Goal: Information Seeking & Learning: Learn about a topic

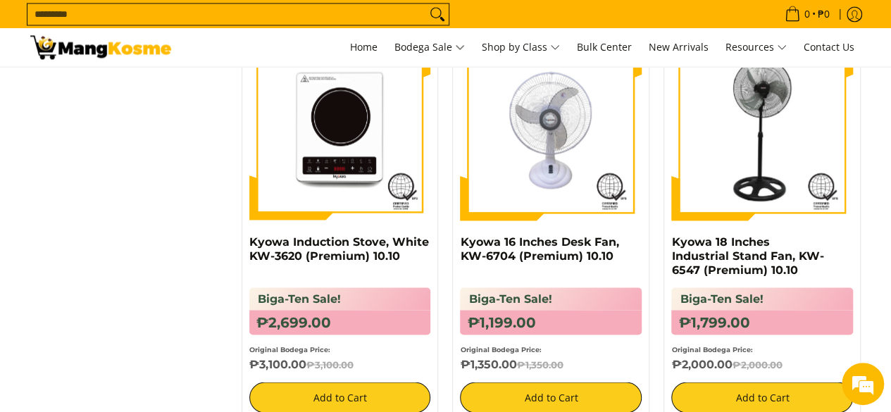
scroll to position [1117, 0]
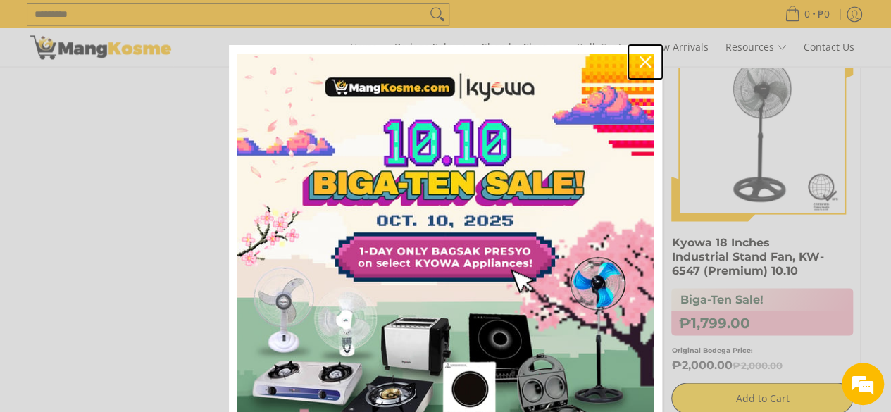
click at [639, 66] on icon "close icon" at bounding box center [644, 61] width 11 height 11
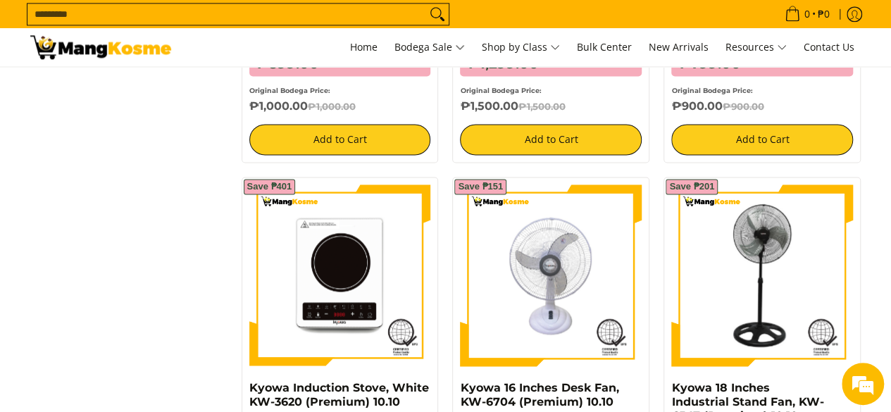
scroll to position [965, 0]
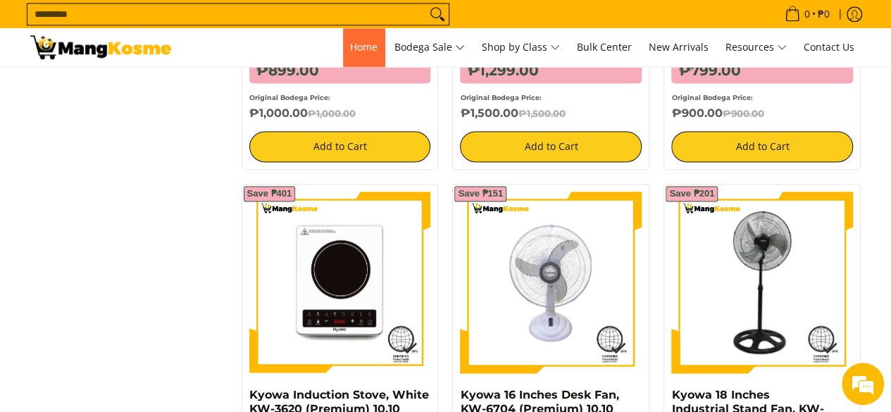
click at [356, 49] on span "Home" at bounding box center [363, 46] width 27 height 13
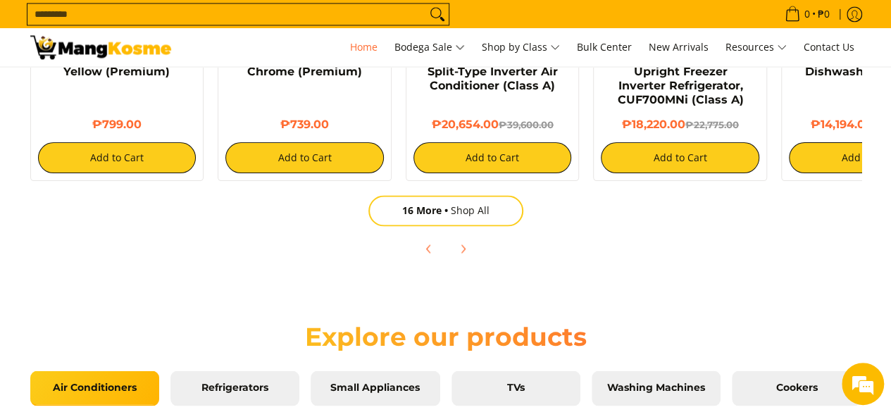
scroll to position [0, 74]
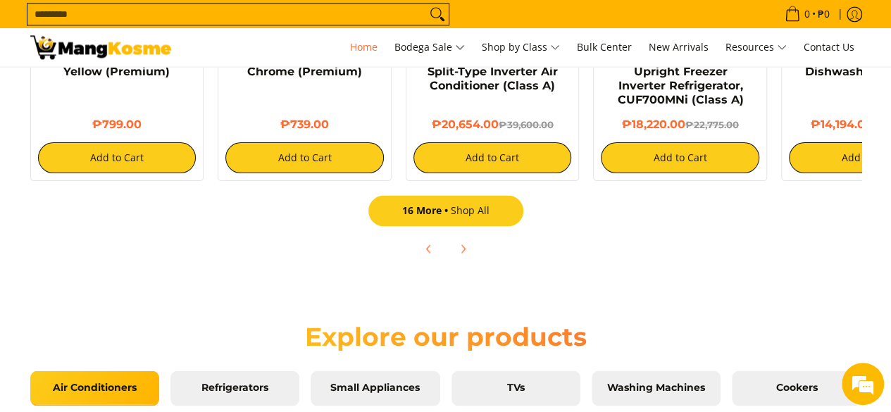
click at [477, 211] on link "16 More Shop All" at bounding box center [445, 210] width 155 height 31
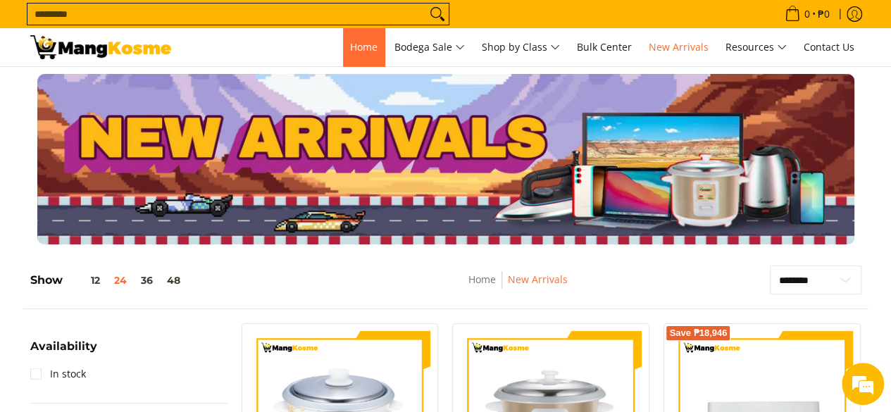
click at [343, 56] on link "Home" at bounding box center [364, 47] width 42 height 38
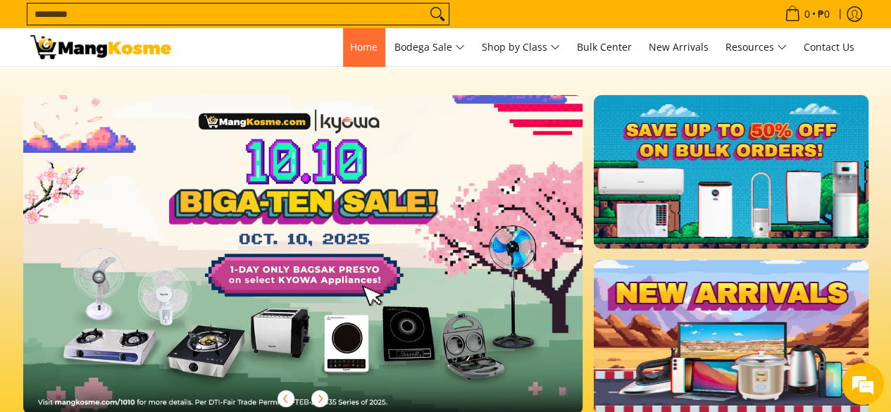
click at [355, 40] on span "Home" at bounding box center [363, 46] width 27 height 13
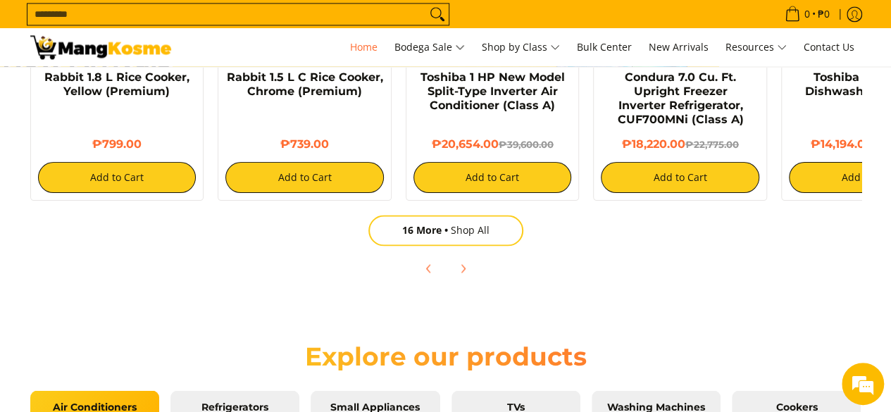
scroll to position [0, 1120]
click at [431, 270] on icon "Previous" at bounding box center [428, 268] width 11 height 11
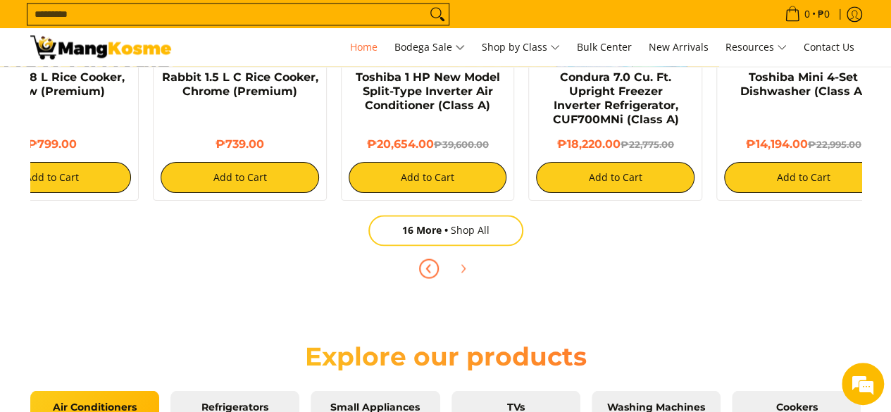
scroll to position [0, 282]
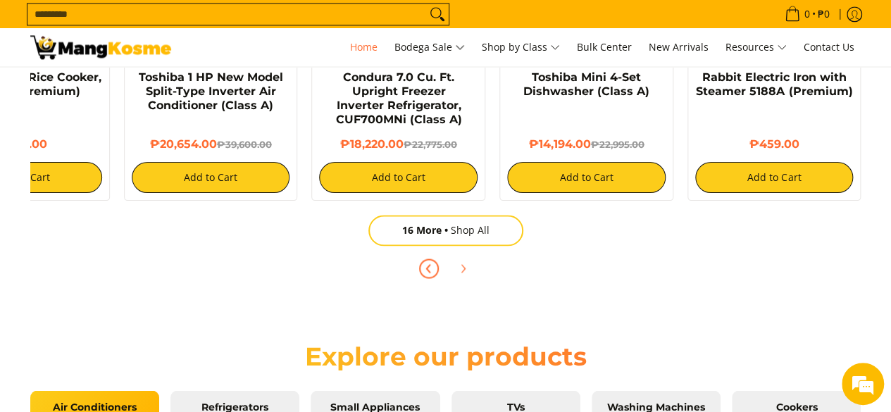
click at [431, 269] on icon "Previous" at bounding box center [428, 268] width 11 height 11
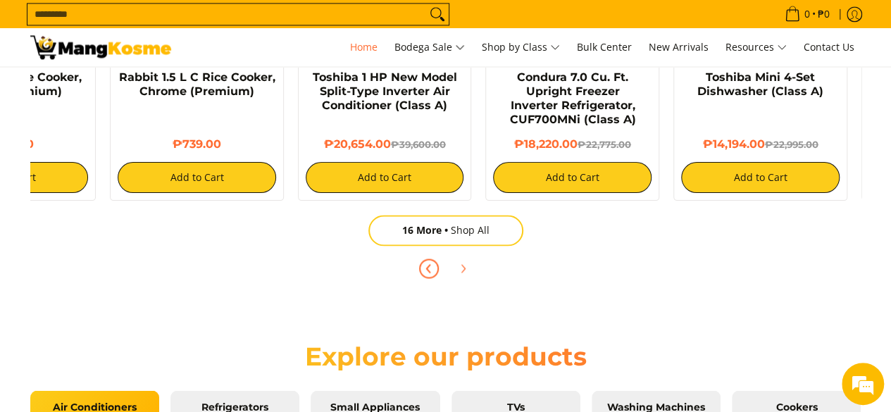
scroll to position [0, 0]
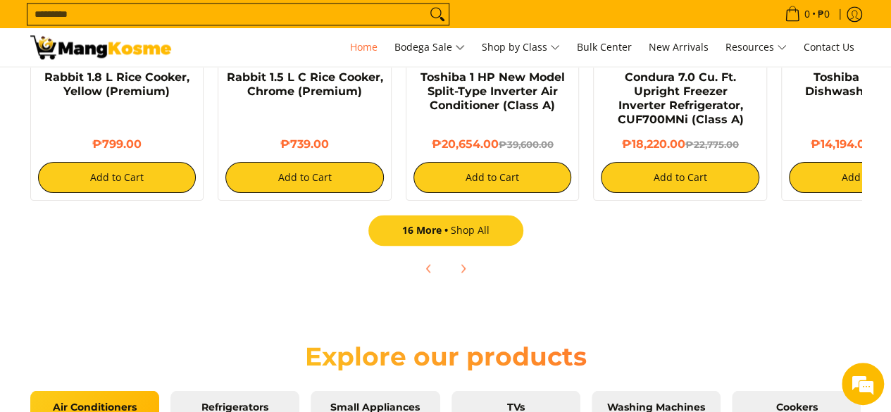
click at [417, 237] on link "16 More Shop All" at bounding box center [445, 230] width 155 height 31
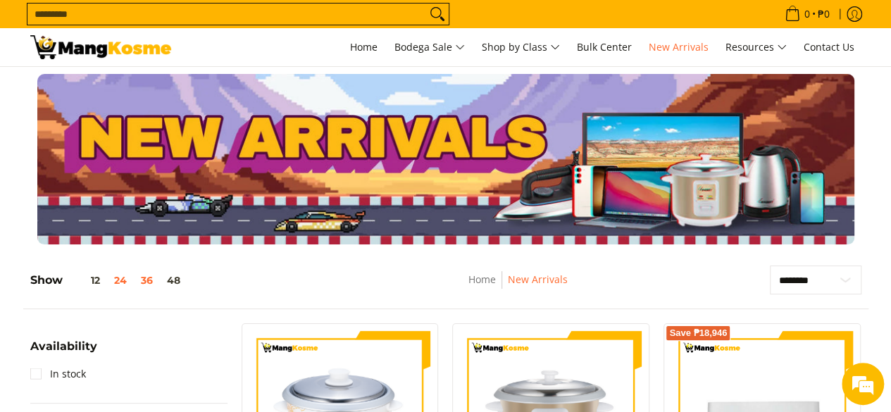
click at [149, 282] on button "36" at bounding box center [147, 280] width 26 height 11
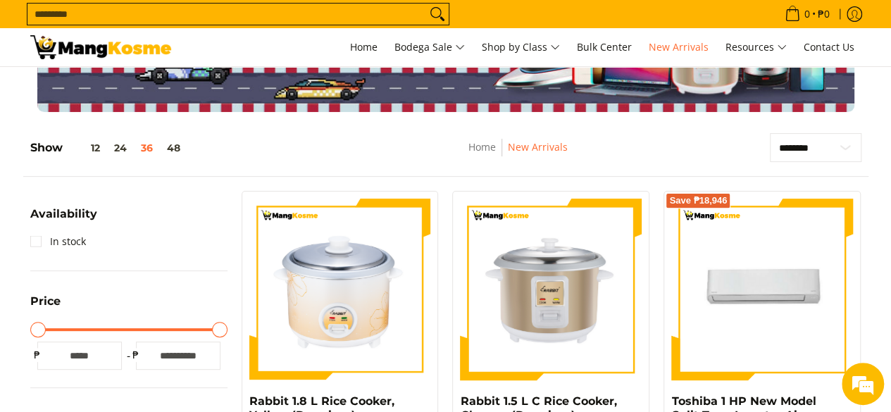
scroll to position [198, 0]
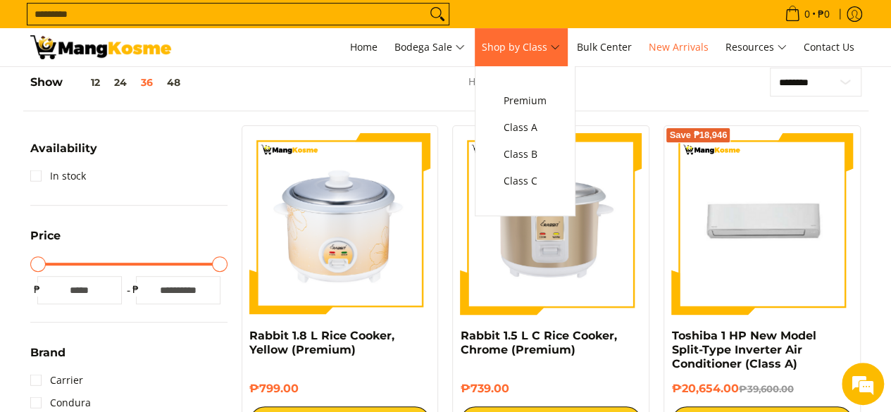
click at [513, 45] on span "Shop by Class" at bounding box center [521, 48] width 78 height 18
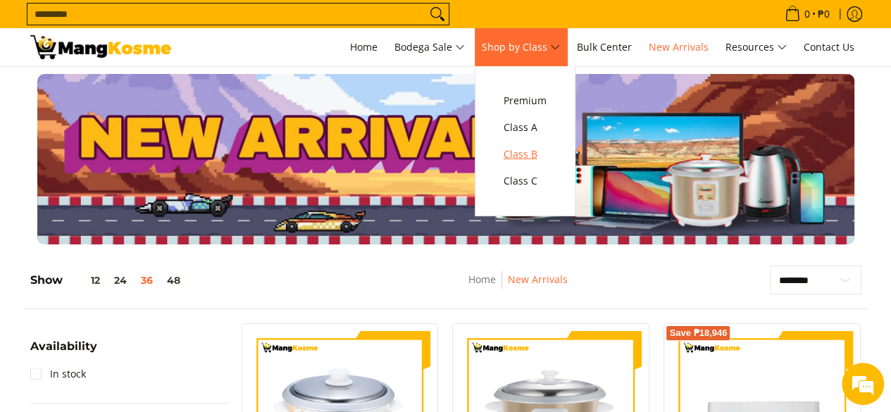
click at [541, 161] on span "Class B" at bounding box center [524, 155] width 43 height 18
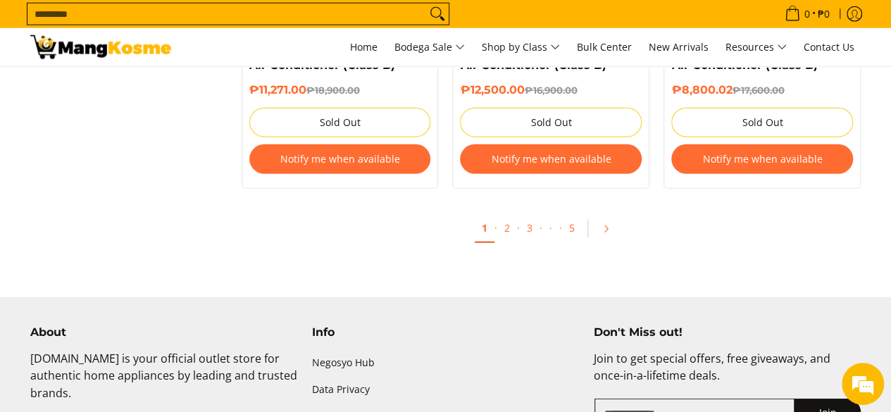
scroll to position [4480, 0]
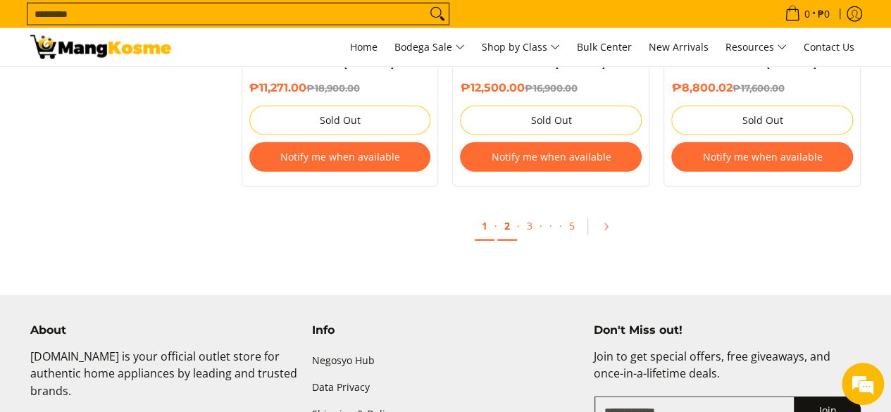
click at [506, 225] on link "2" at bounding box center [507, 226] width 20 height 29
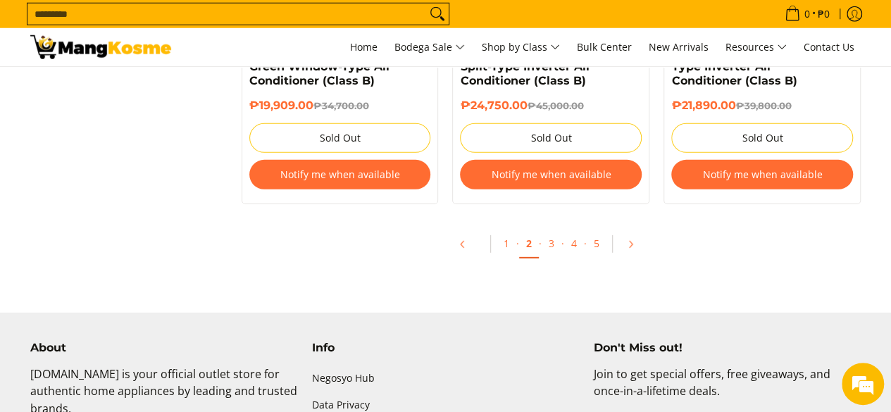
scroll to position [4656, 0]
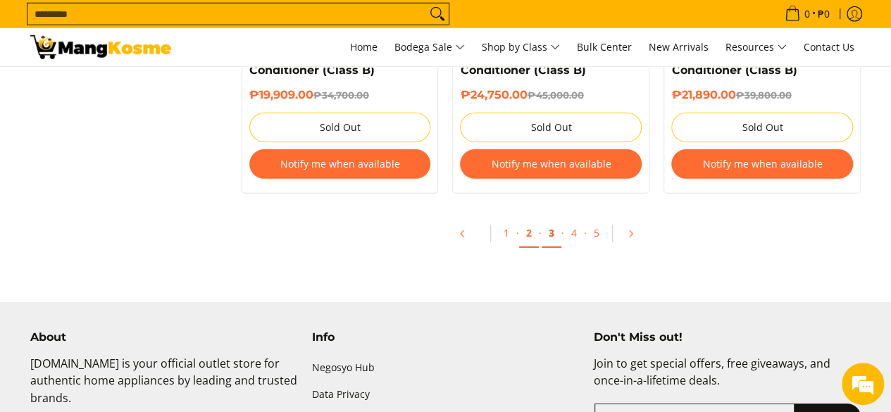
click at [551, 219] on link "3" at bounding box center [552, 233] width 20 height 29
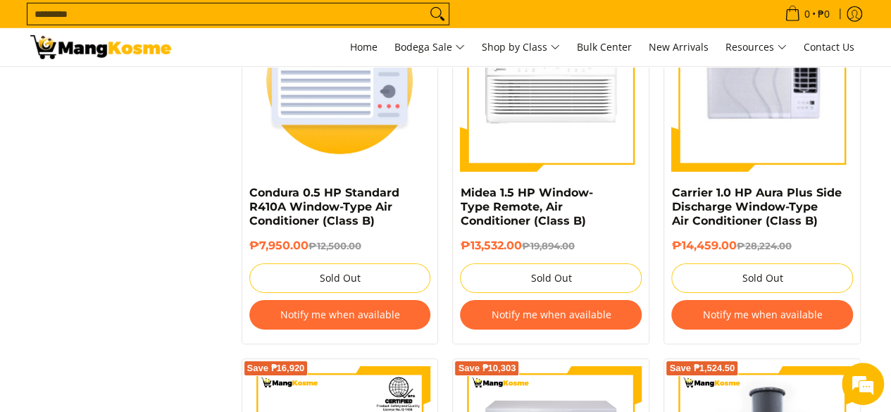
scroll to position [2221, 0]
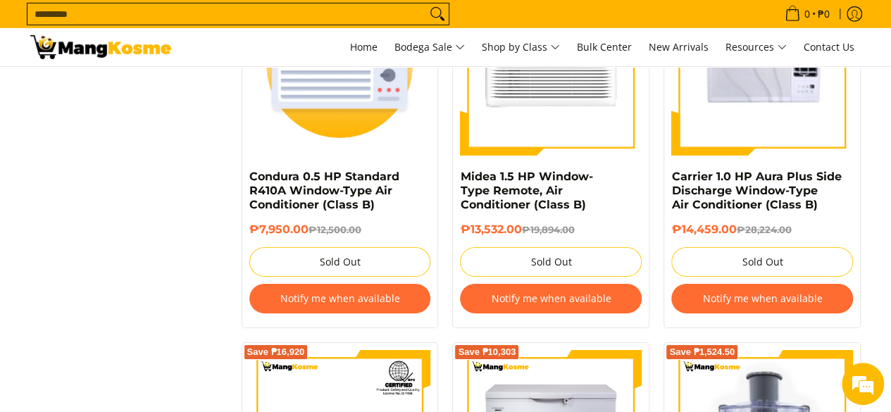
scroll to position [2296, 0]
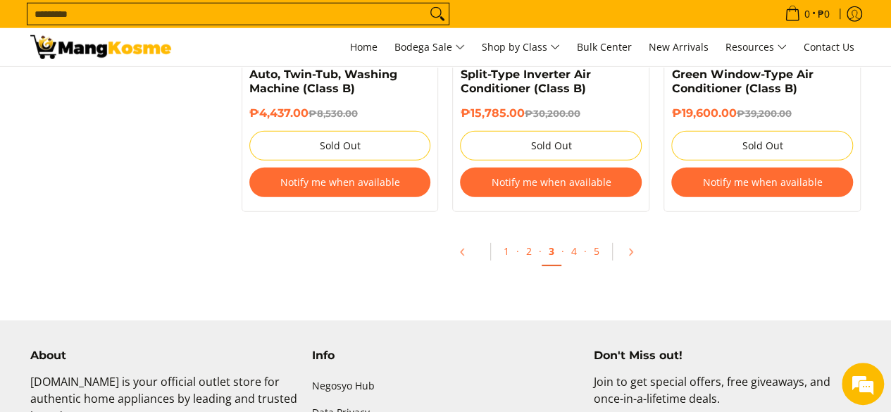
scroll to position [4638, 0]
click at [573, 251] on link "4" at bounding box center [574, 251] width 20 height 29
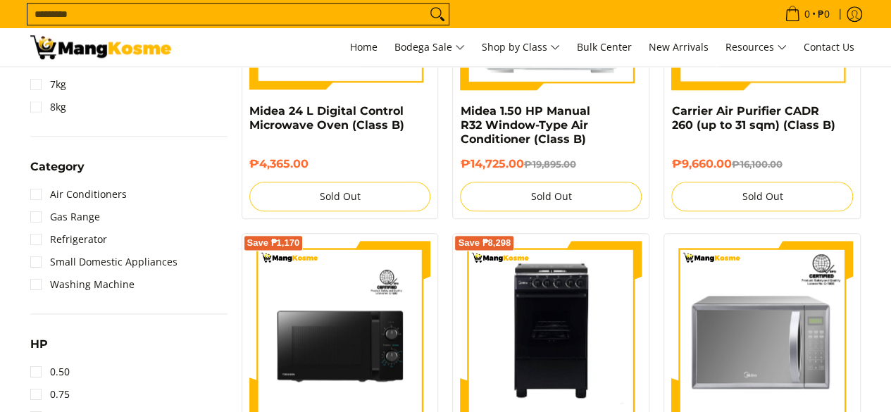
scroll to position [759, 0]
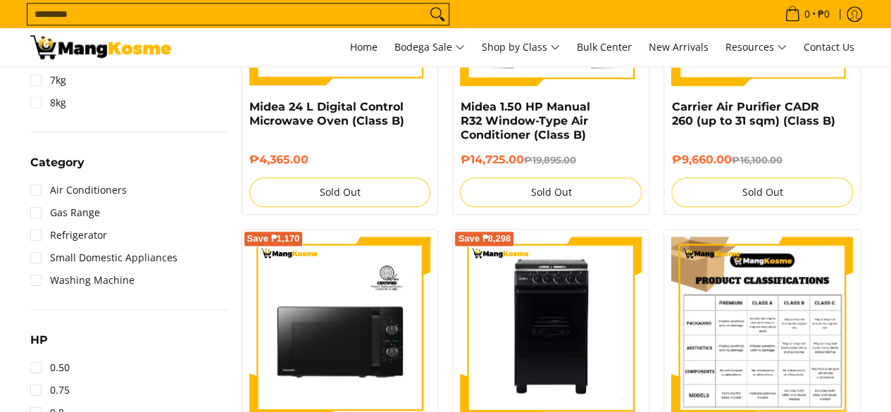
click at [791, 403] on img at bounding box center [762, 328] width 182 height 182
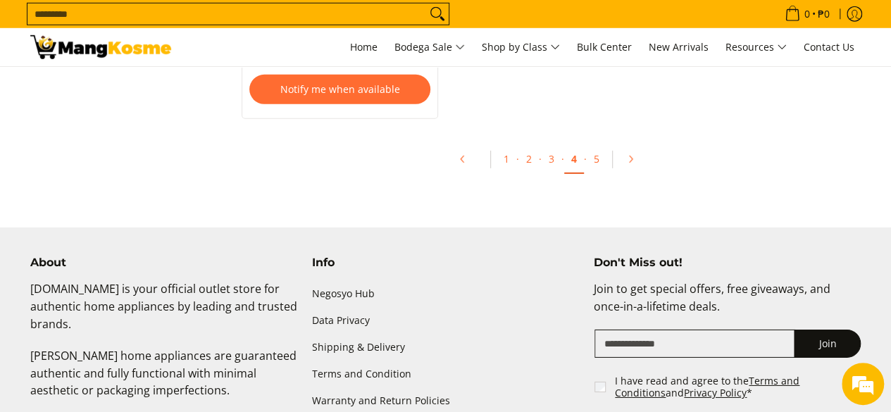
scroll to position [4755, 0]
click at [595, 145] on link "5" at bounding box center [597, 159] width 20 height 29
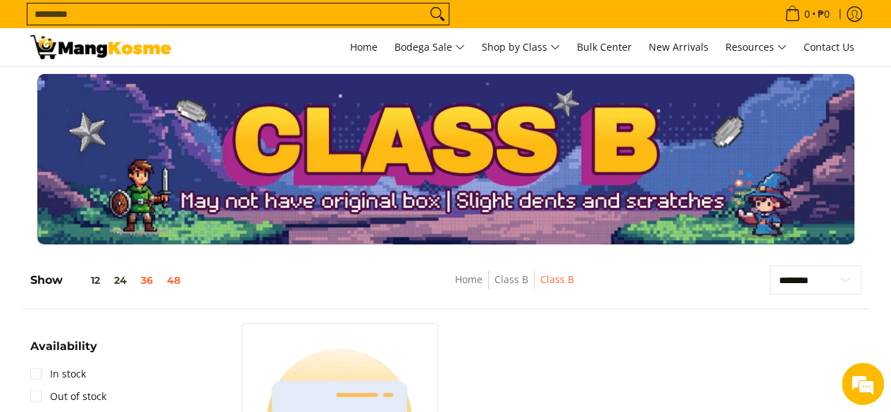
click at [175, 280] on button "48" at bounding box center [173, 280] width 27 height 11
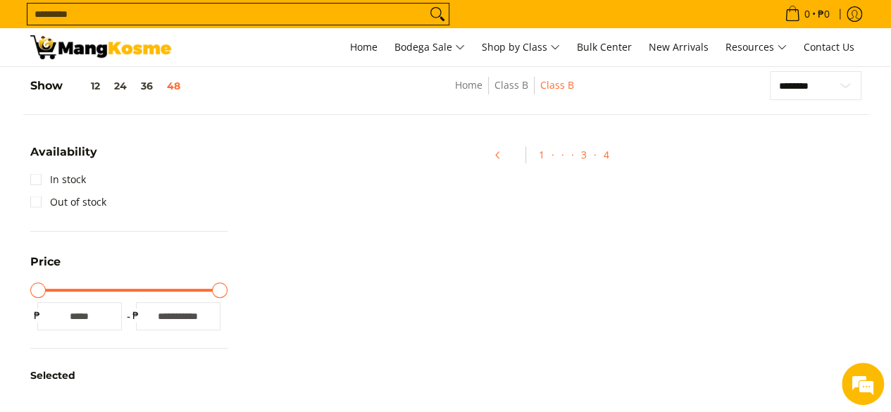
scroll to position [198, 0]
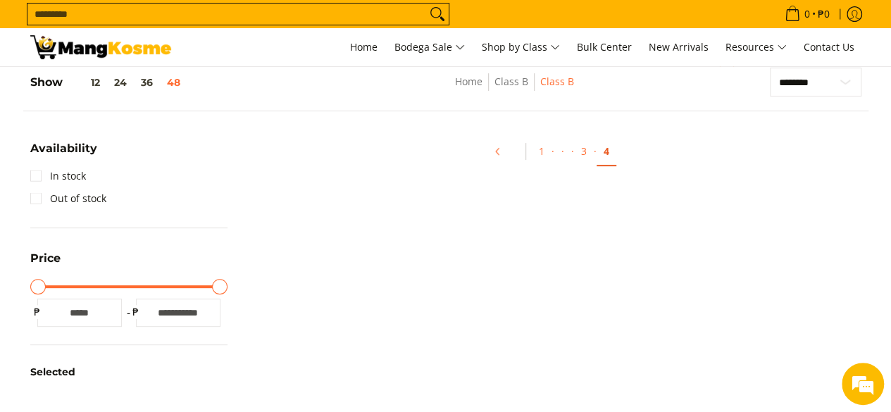
click at [607, 153] on link "4" at bounding box center [606, 151] width 20 height 29
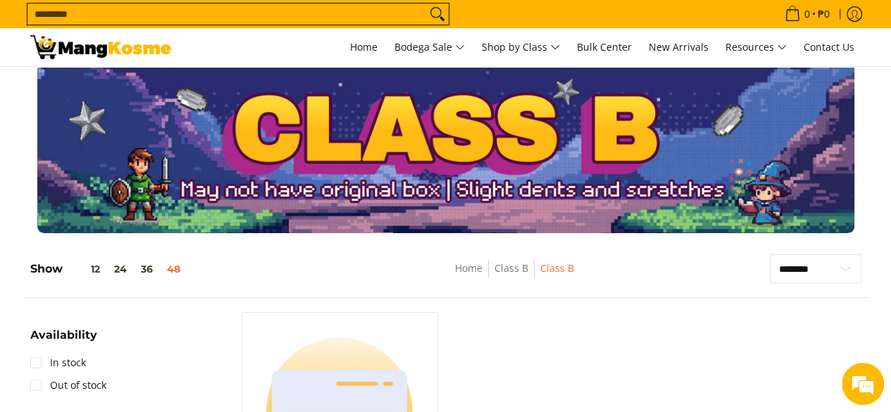
scroll to position [6, 0]
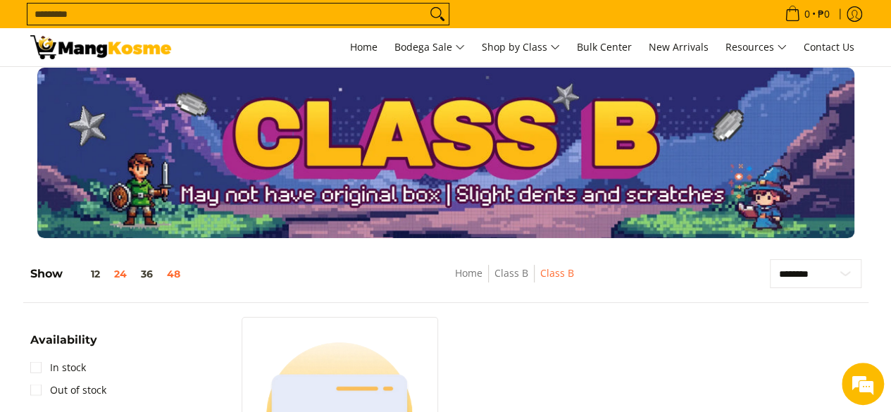
click at [122, 276] on button "24" at bounding box center [120, 273] width 27 height 11
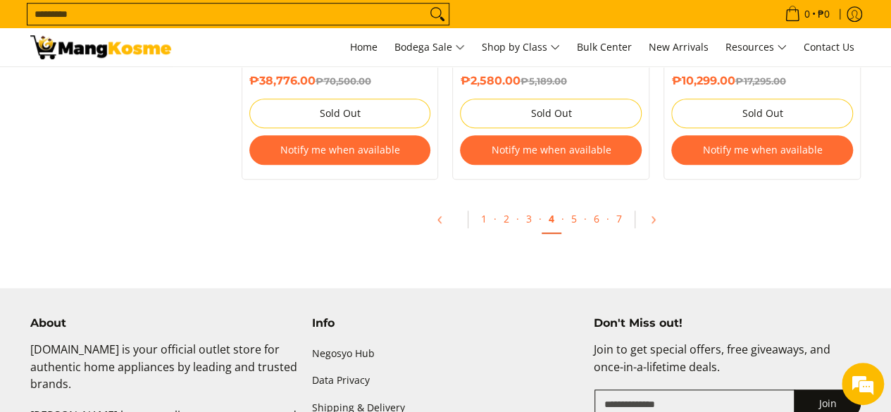
scroll to position [3153, 0]
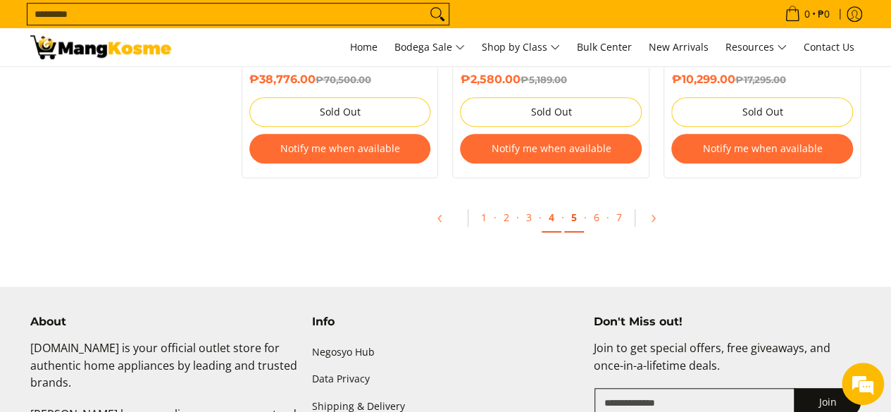
click at [572, 220] on link "5" at bounding box center [574, 218] width 20 height 29
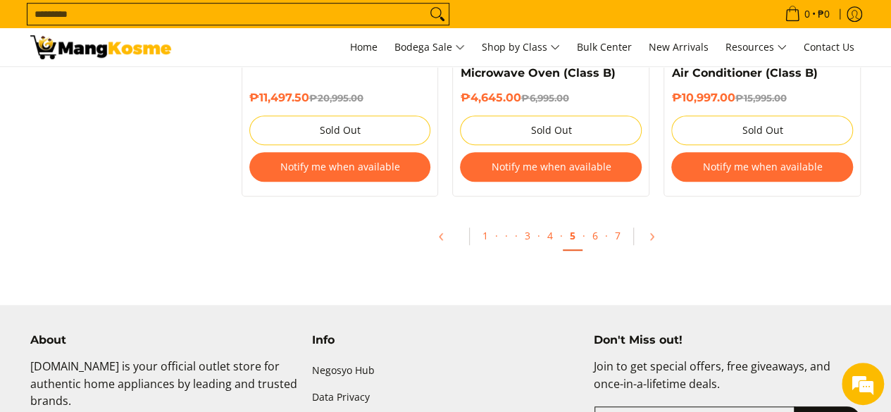
scroll to position [3138, 0]
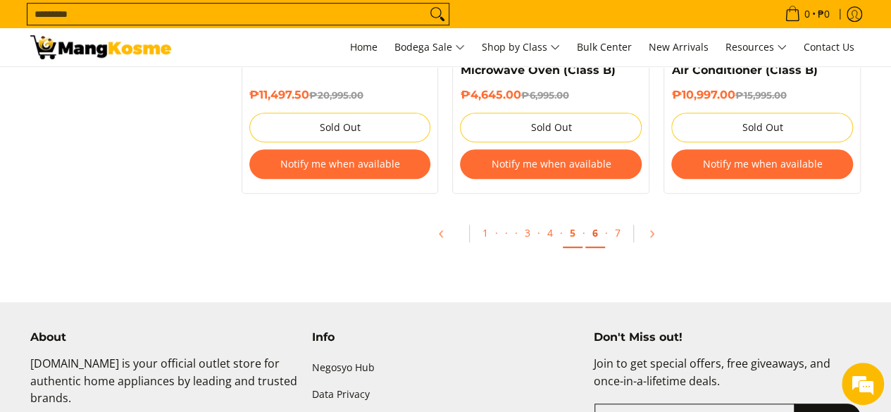
click at [594, 234] on link "6" at bounding box center [595, 233] width 20 height 29
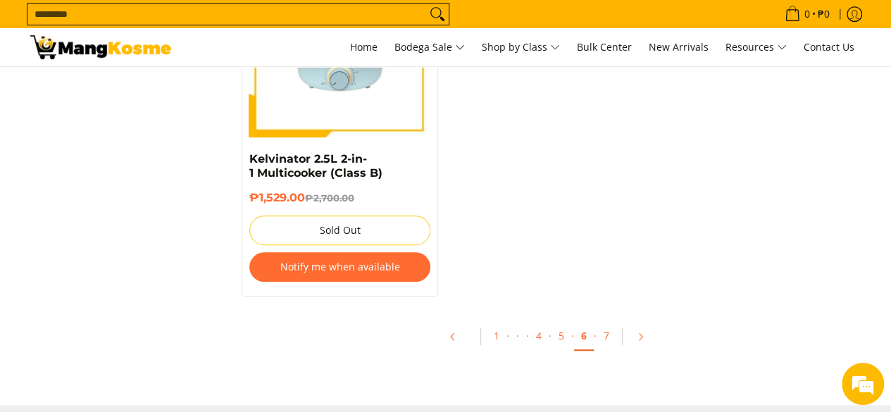
scroll to position [3072, 0]
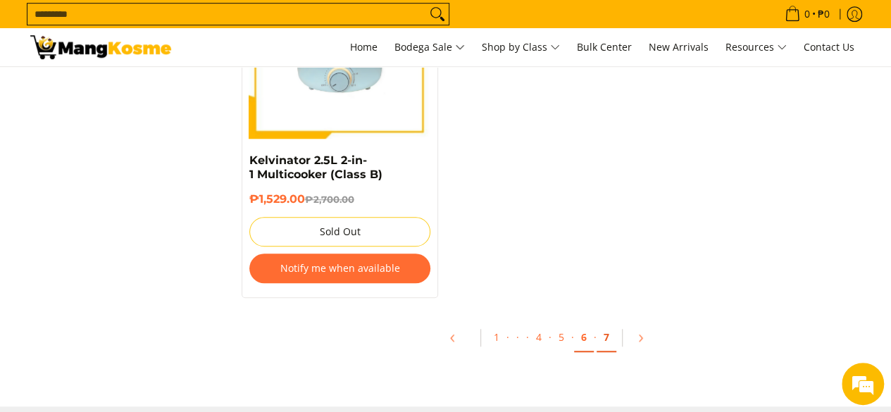
click at [605, 323] on link "7" at bounding box center [606, 337] width 20 height 29
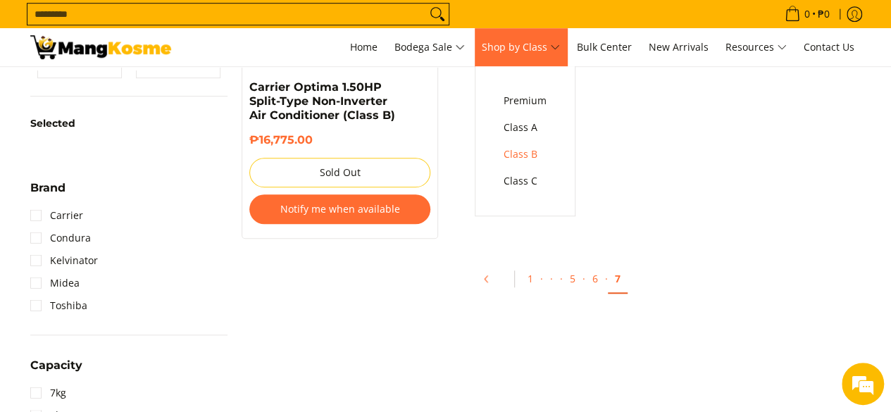
click at [533, 49] on span "Shop by Class" at bounding box center [521, 48] width 78 height 18
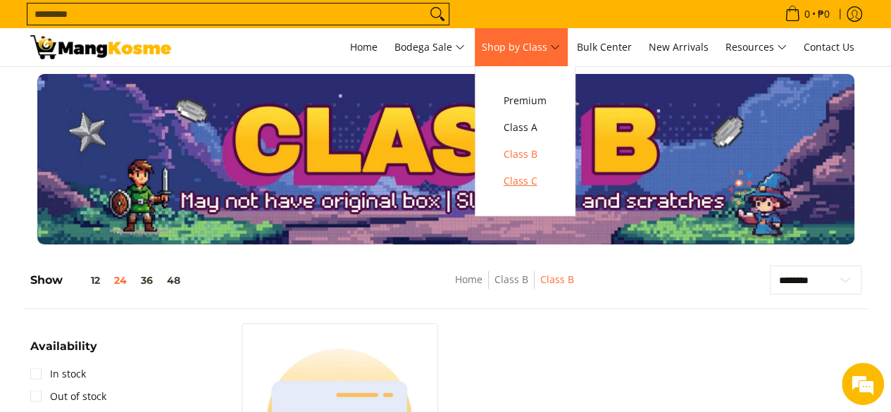
click at [533, 172] on link "Class C" at bounding box center [524, 181] width 57 height 27
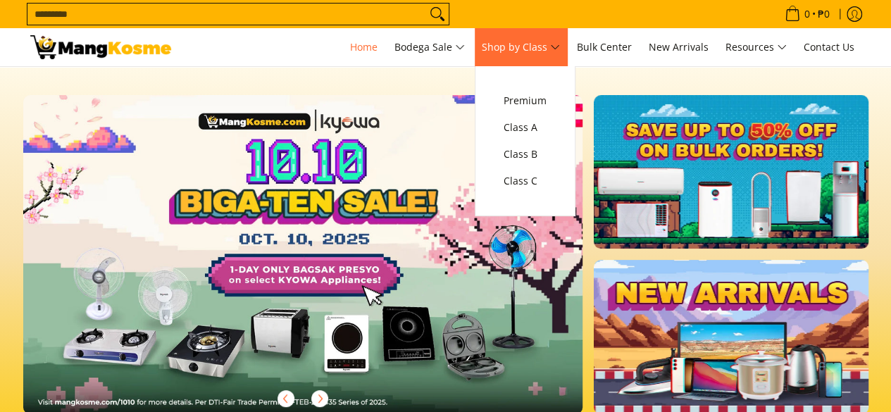
click at [544, 41] on span "Shop by Class" at bounding box center [521, 48] width 78 height 18
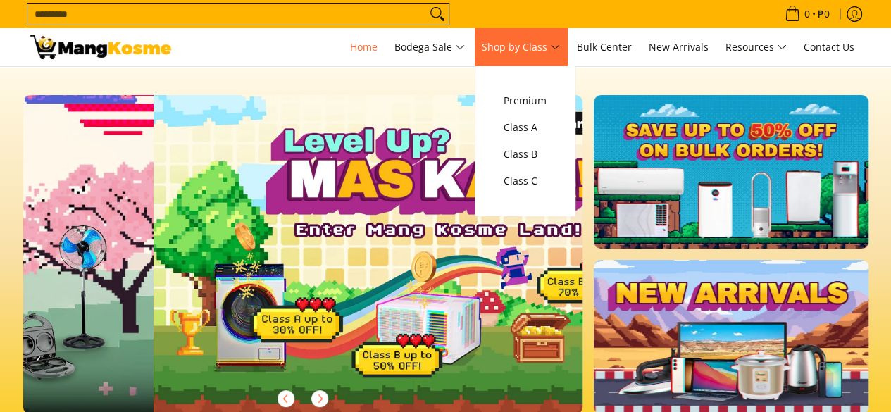
scroll to position [0, 560]
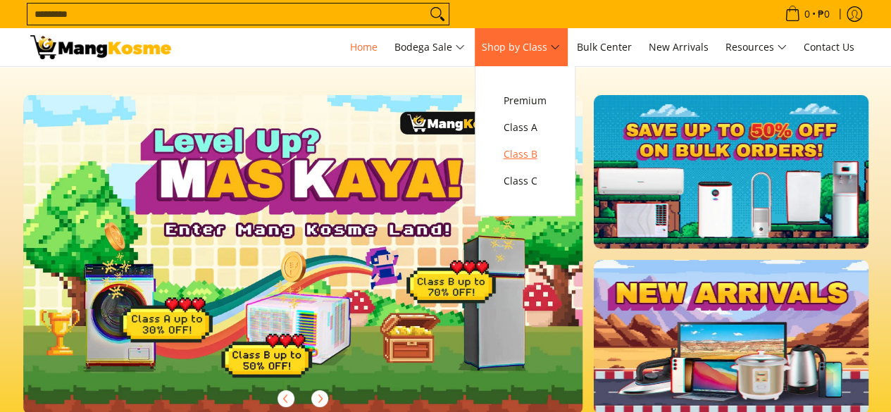
click at [520, 158] on span "Class B" at bounding box center [524, 155] width 43 height 18
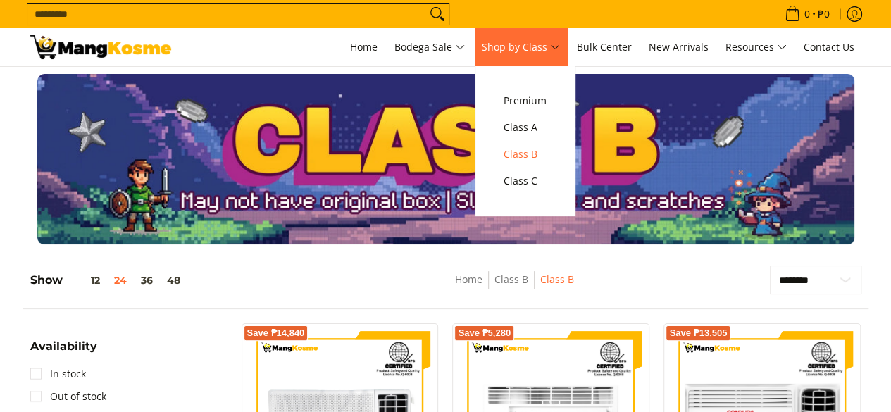
click at [525, 59] on link "Shop by Class" at bounding box center [521, 47] width 92 height 38
click at [521, 130] on span "Class A" at bounding box center [524, 128] width 43 height 18
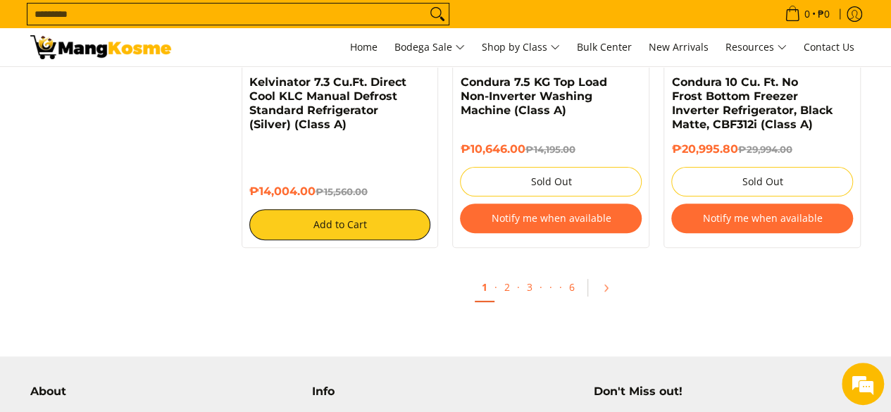
scroll to position [2811, 0]
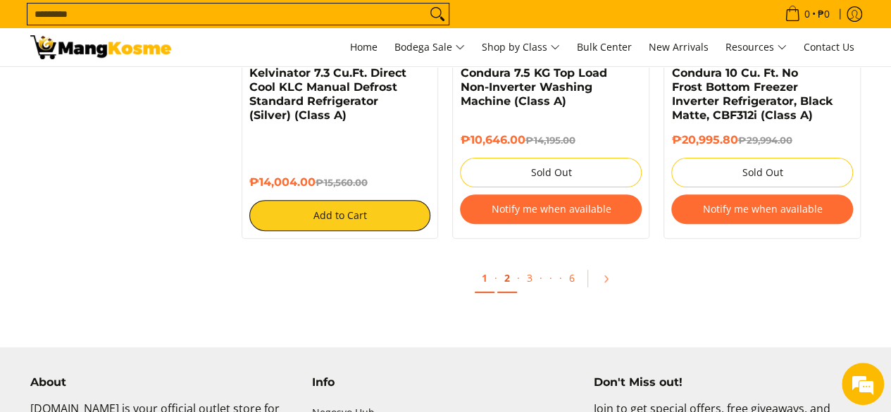
click at [508, 280] on link "2" at bounding box center [507, 278] width 20 height 29
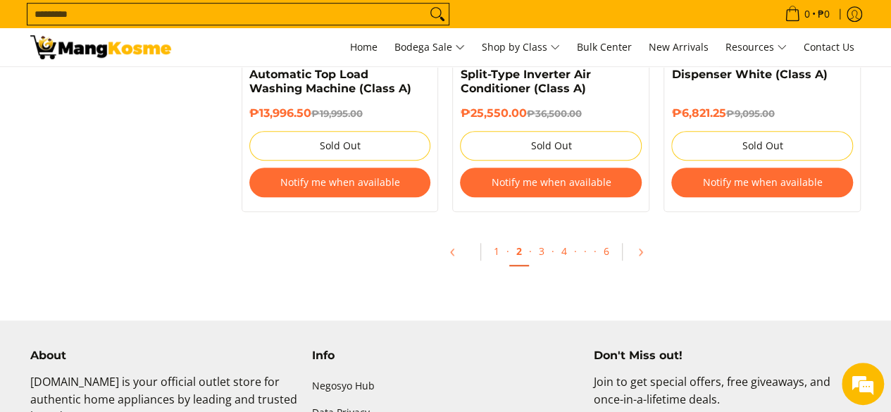
scroll to position [3107, 0]
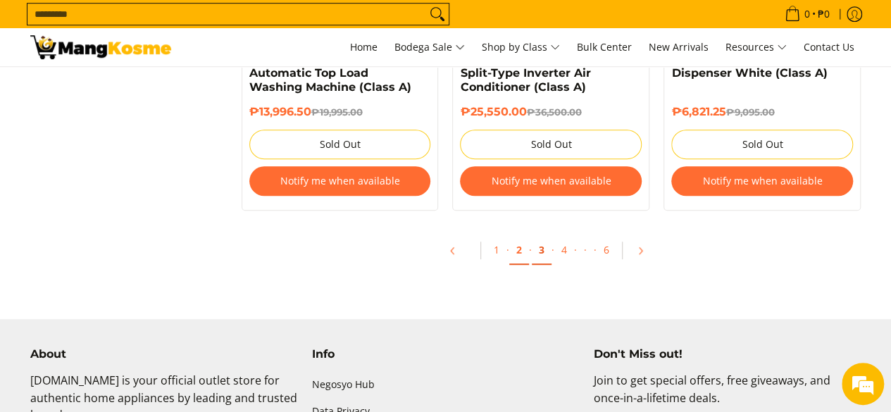
click at [541, 249] on link "3" at bounding box center [542, 250] width 20 height 29
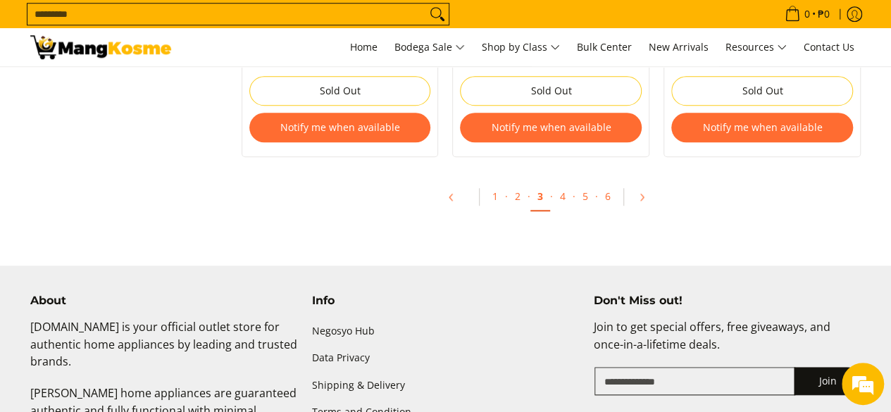
scroll to position [3222, 0]
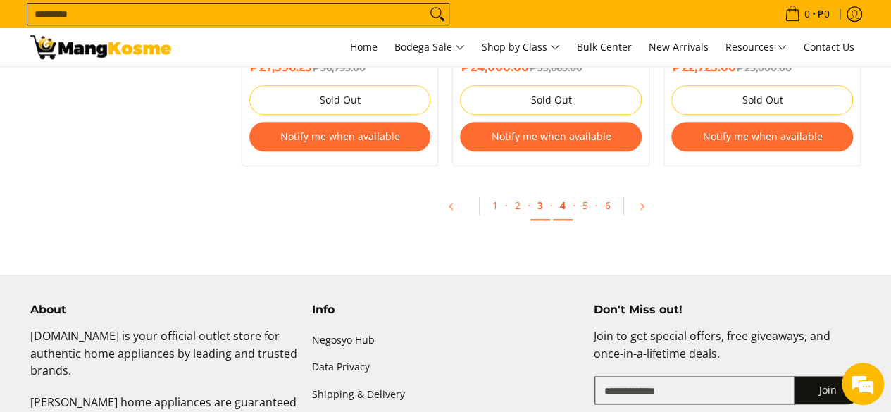
click at [562, 192] on link "4" at bounding box center [563, 206] width 20 height 29
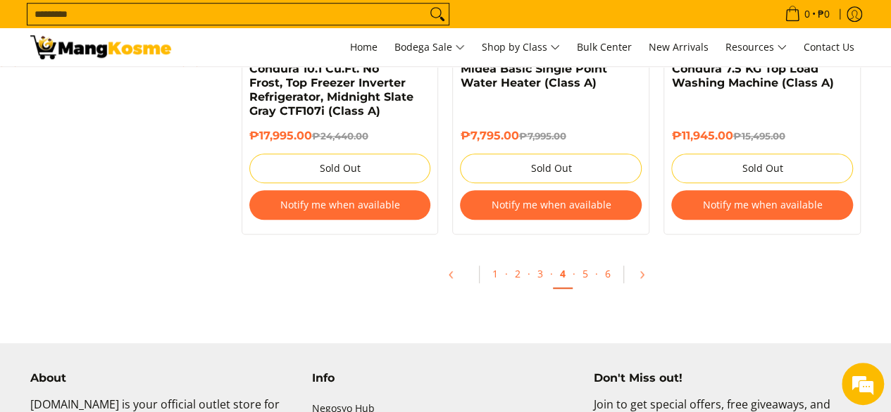
scroll to position [3196, 0]
click at [584, 276] on link "5" at bounding box center [585, 274] width 20 height 29
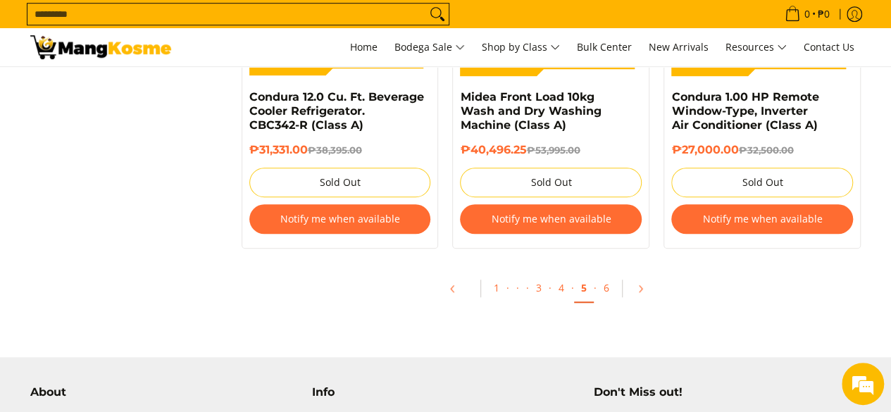
scroll to position [3140, 0]
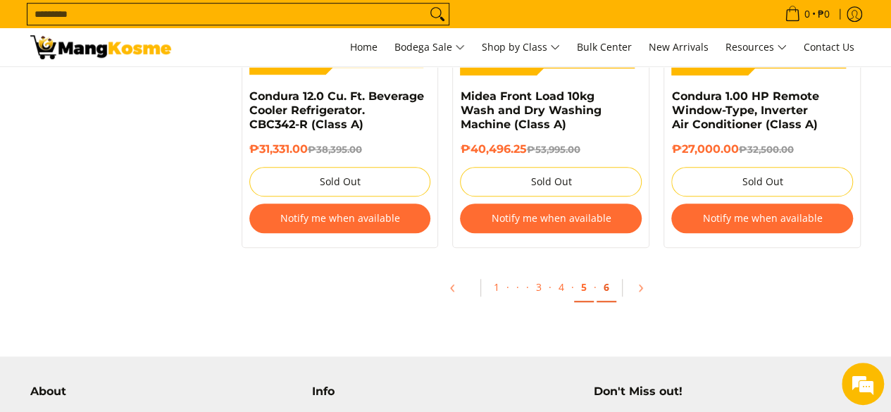
click at [603, 292] on link "6" at bounding box center [606, 287] width 20 height 29
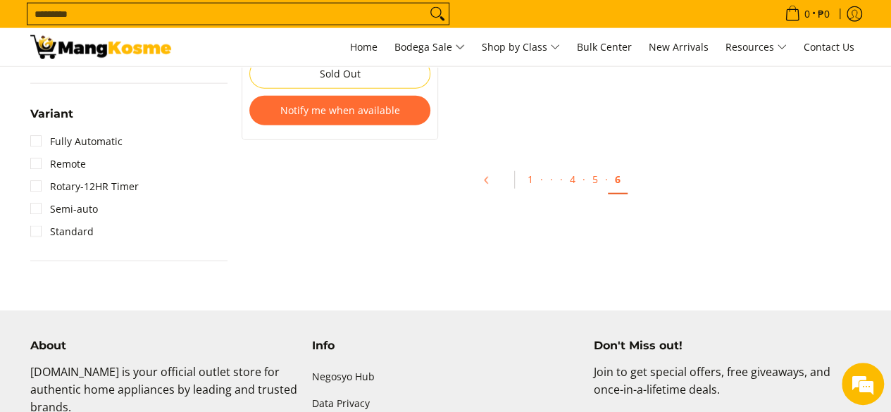
scroll to position [1703, 0]
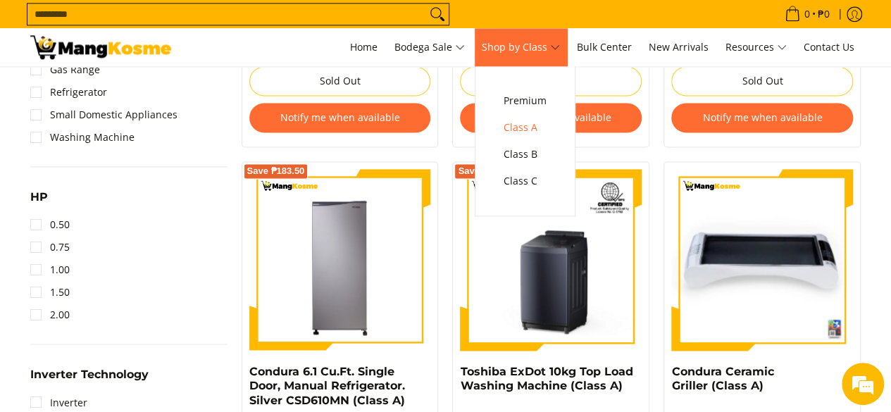
click at [535, 49] on span "Shop by Class" at bounding box center [521, 48] width 78 height 18
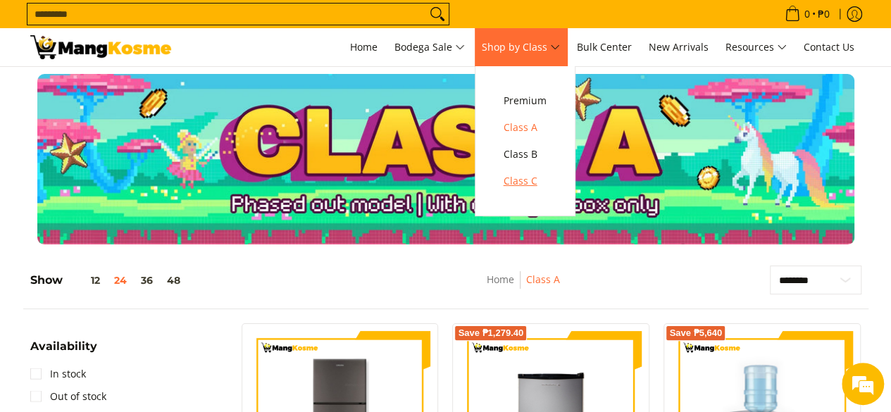
click at [541, 186] on span "Class C" at bounding box center [524, 182] width 43 height 18
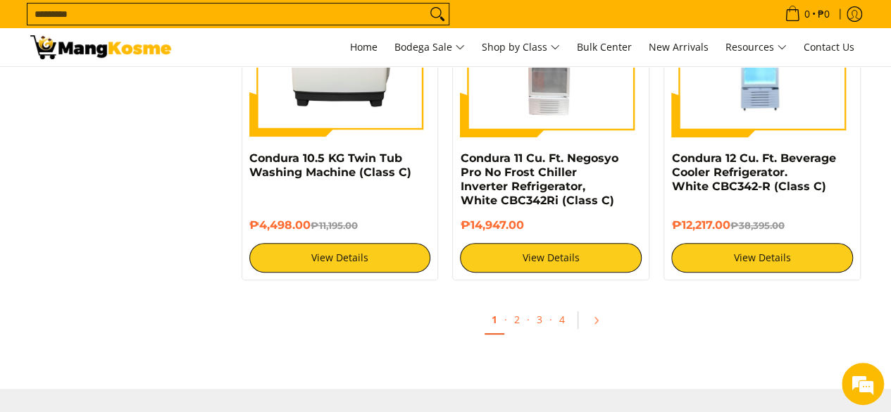
scroll to position [2956, 0]
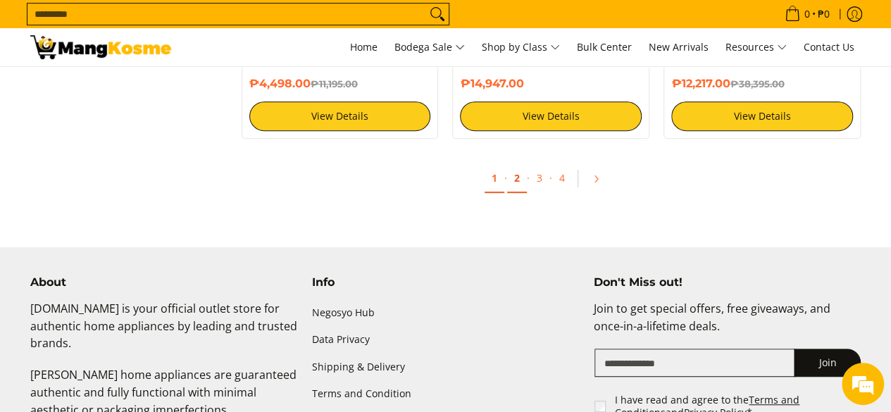
click at [517, 164] on link "2" at bounding box center [517, 178] width 20 height 29
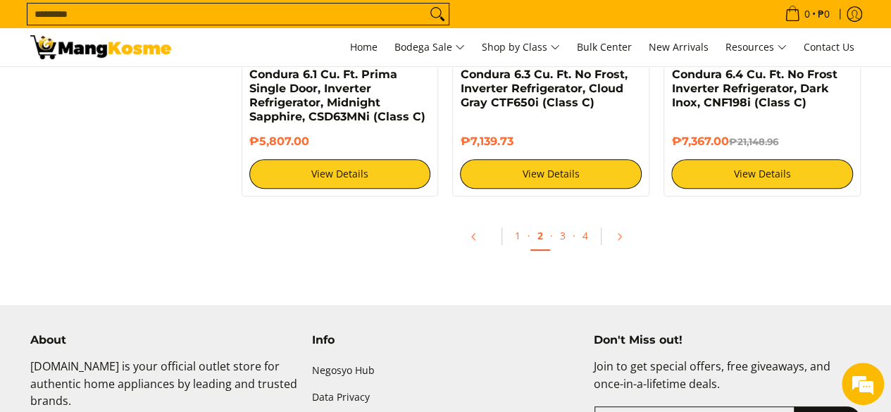
scroll to position [2884, 0]
click at [562, 222] on link "3" at bounding box center [563, 236] width 20 height 29
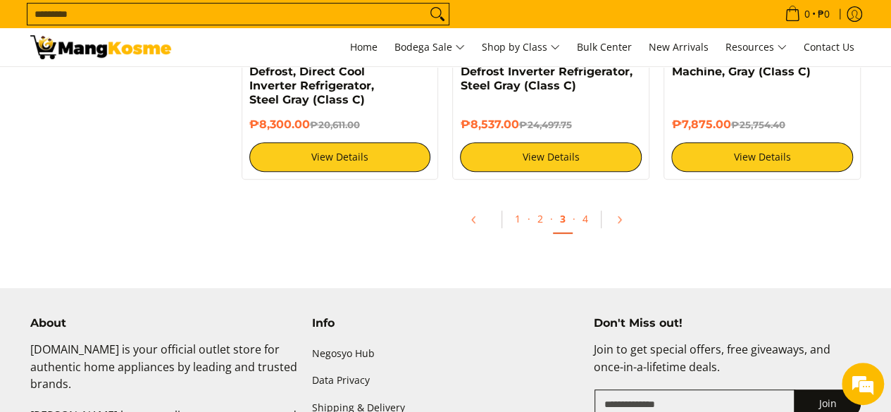
scroll to position [2873, 0]
click at [583, 218] on link "4" at bounding box center [585, 219] width 20 height 29
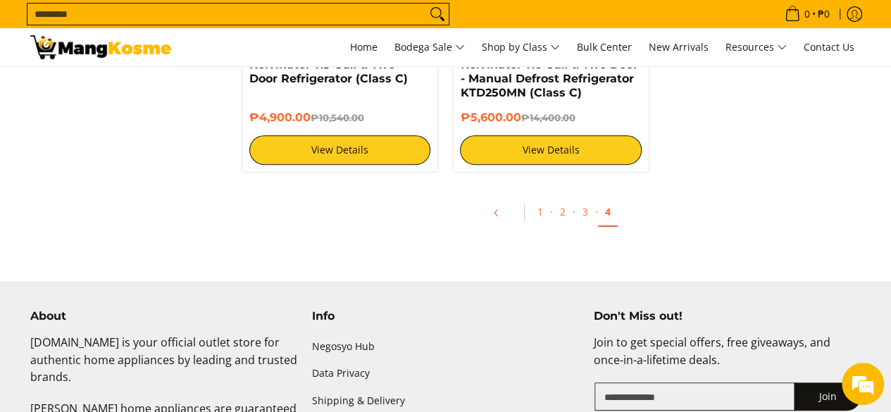
scroll to position [2879, 0]
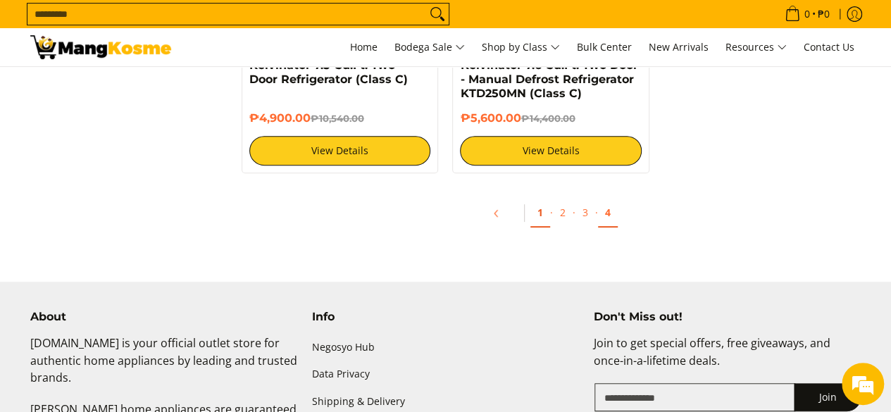
click at [541, 208] on link "1" at bounding box center [540, 213] width 20 height 29
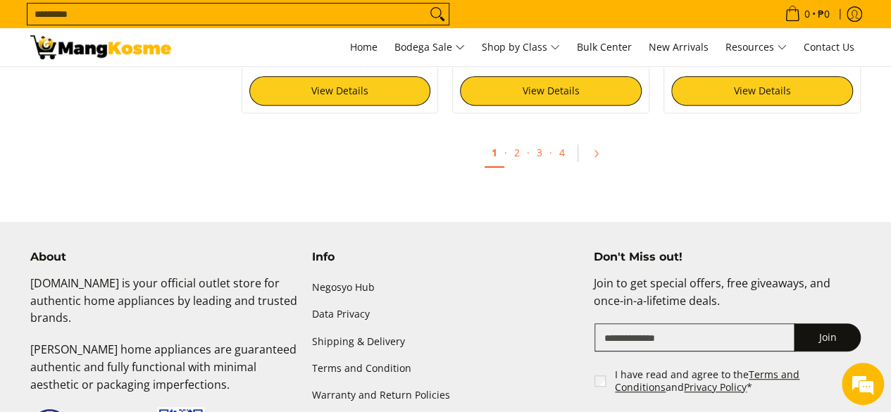
scroll to position [2979, 0]
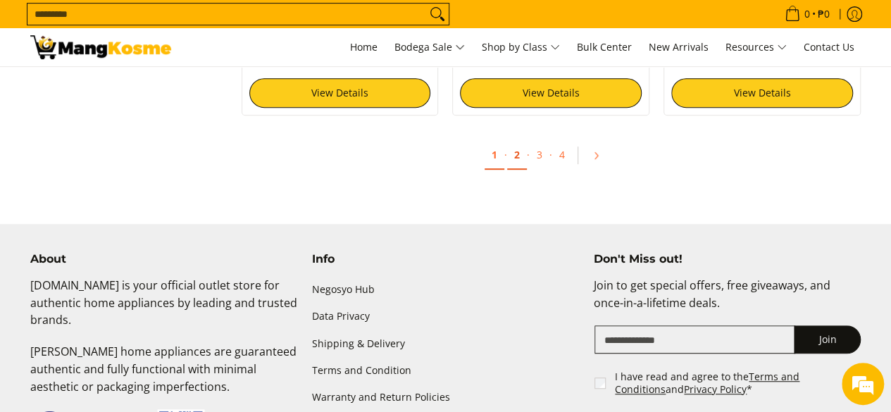
click at [517, 141] on link "2" at bounding box center [517, 155] width 20 height 29
click at [515, 144] on link "2" at bounding box center [517, 155] width 20 height 29
click at [515, 141] on link "2" at bounding box center [517, 155] width 20 height 29
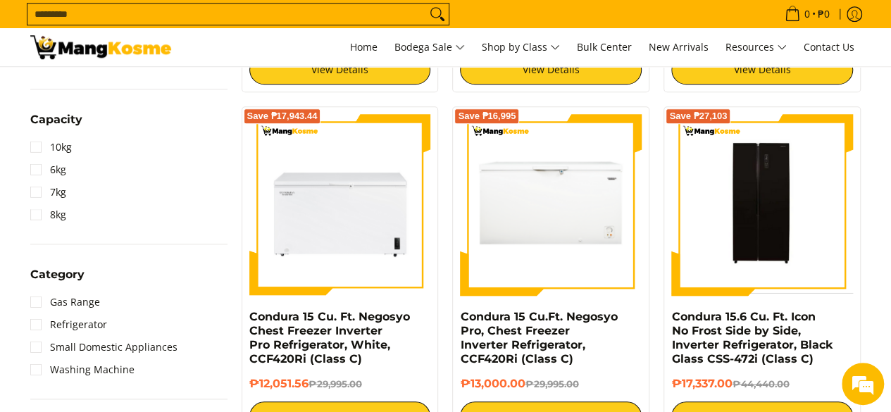
scroll to position [558, 0]
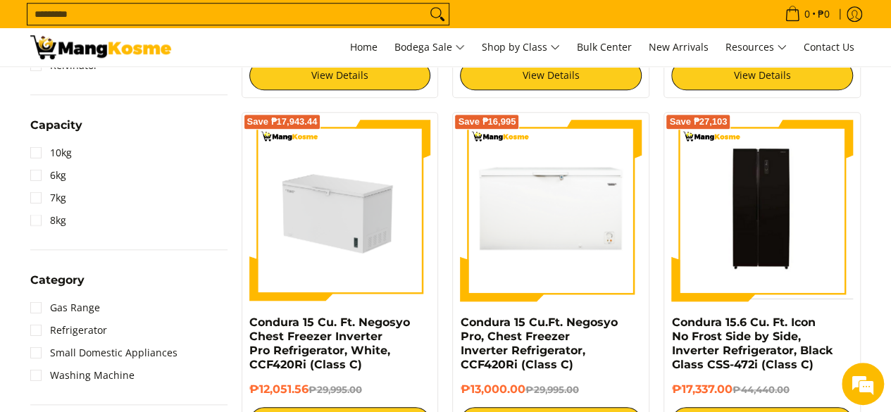
click at [344, 185] on img at bounding box center [340, 210] width 182 height 102
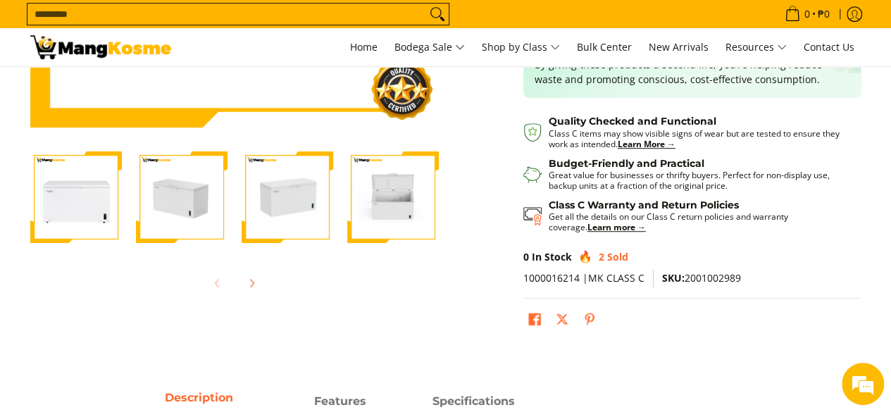
scroll to position [359, 0]
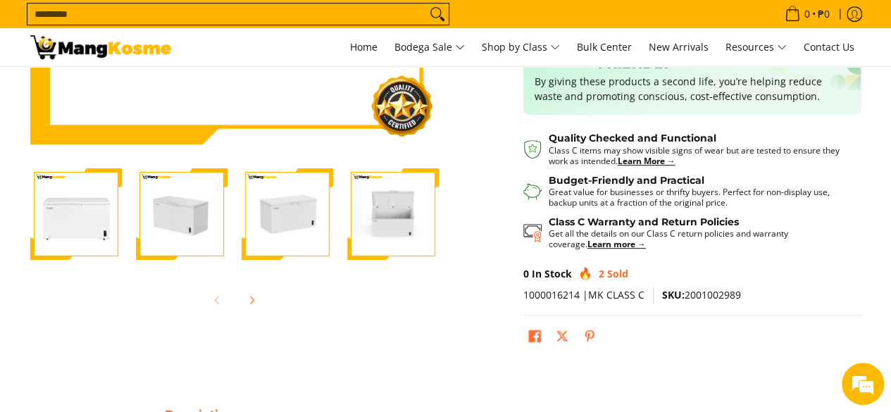
click at [72, 228] on img "Condura 15 Cu. Ft. Negosyo Chest Freezer Inverter Pro Refrigerator, White, CCF4…" at bounding box center [76, 214] width 92 height 92
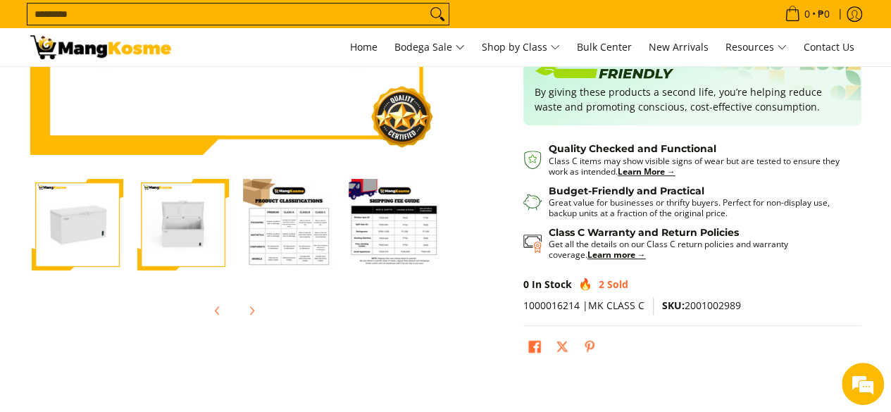
scroll to position [349, 0]
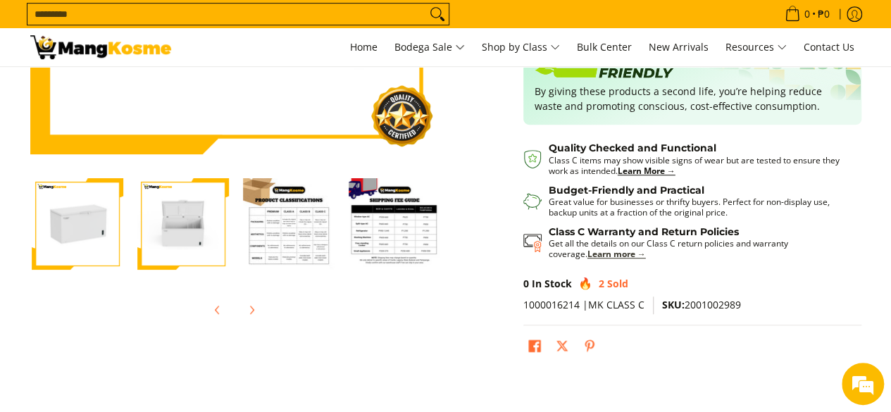
click at [587, 251] on strong "Learn more →" at bounding box center [616, 254] width 58 height 12
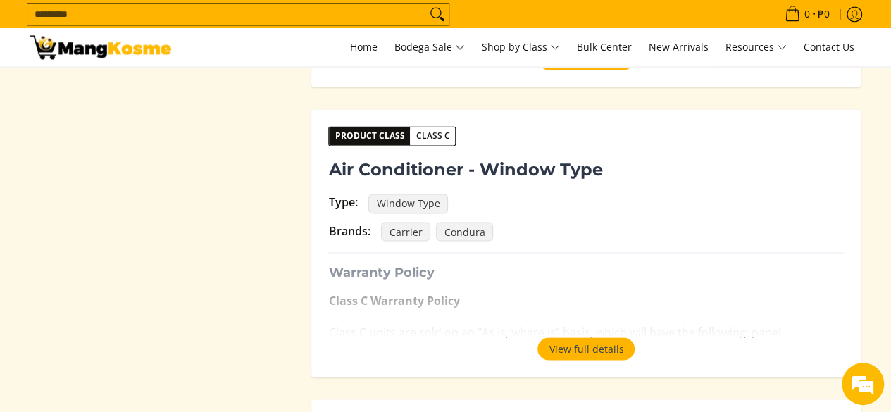
scroll to position [1128, 0]
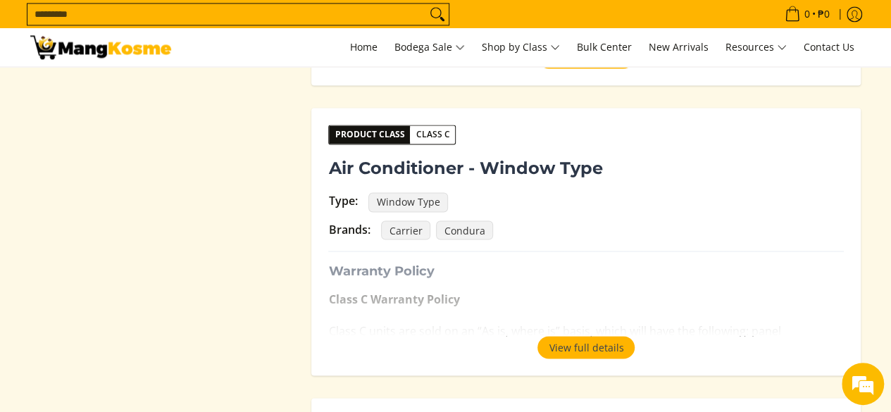
click at [734, 265] on h3 "Warranty Policy" at bounding box center [585, 271] width 515 height 16
click at [605, 351] on button "View full details" at bounding box center [585, 347] width 97 height 23
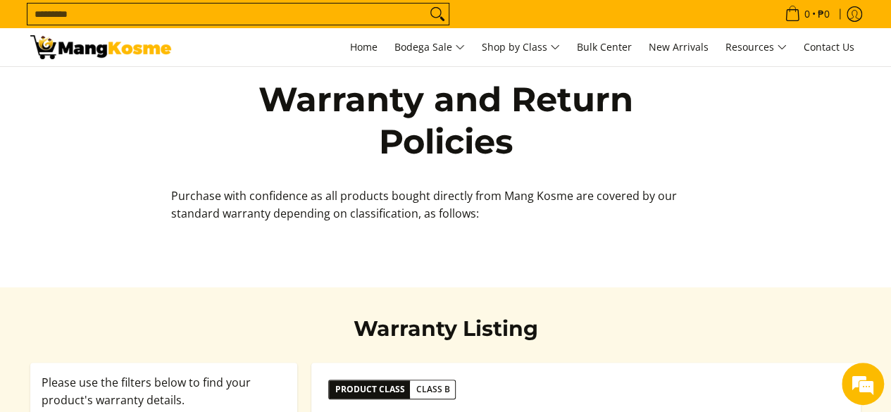
scroll to position [0, 0]
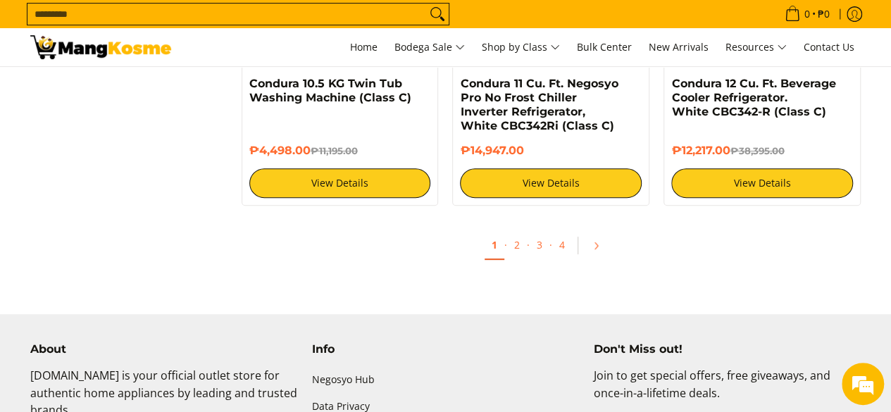
scroll to position [2890, 0]
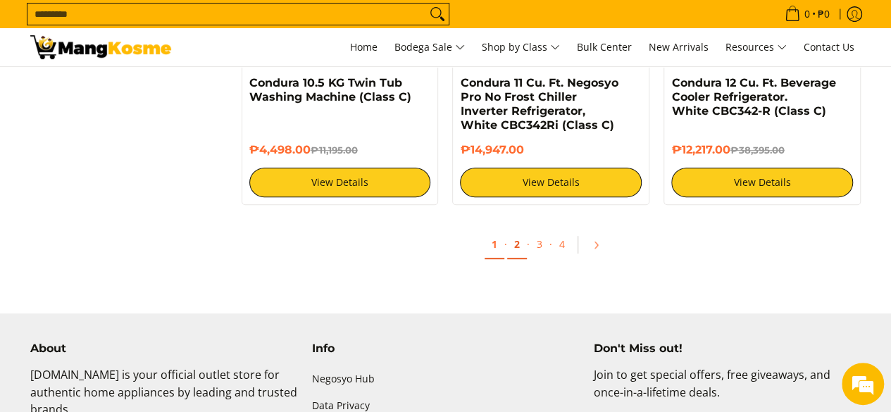
click at [517, 230] on link "2" at bounding box center [517, 244] width 20 height 29
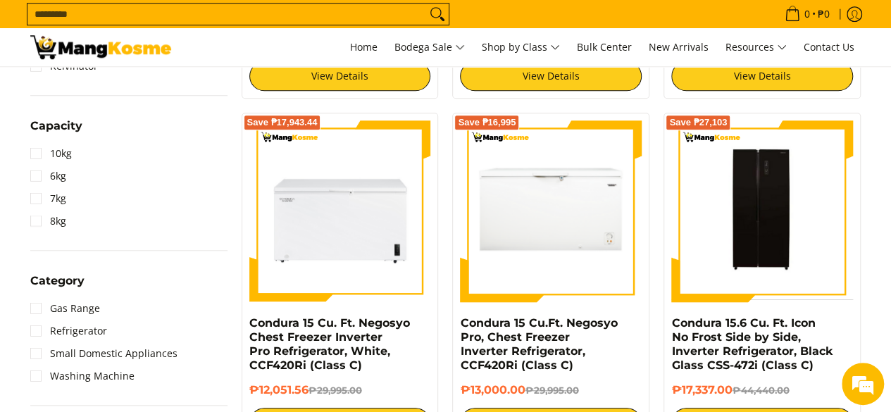
scroll to position [555, 0]
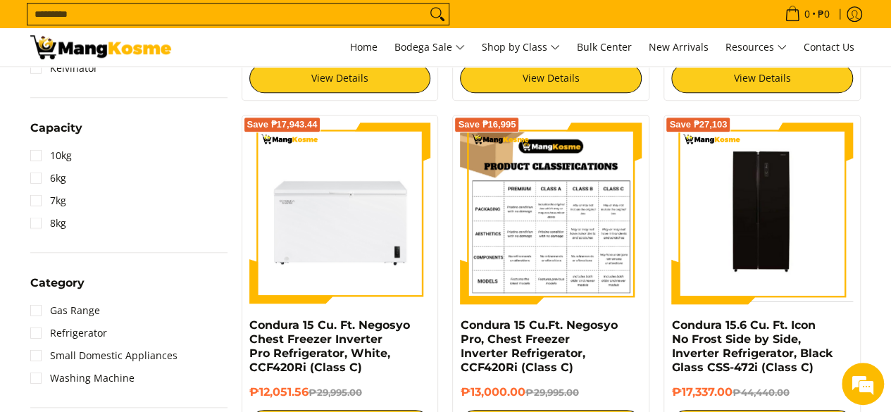
click at [571, 207] on img at bounding box center [551, 214] width 182 height 182
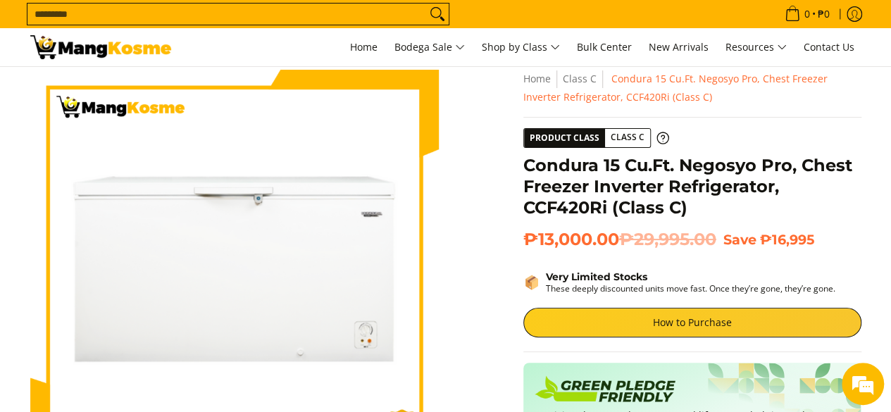
scroll to position [47, 0]
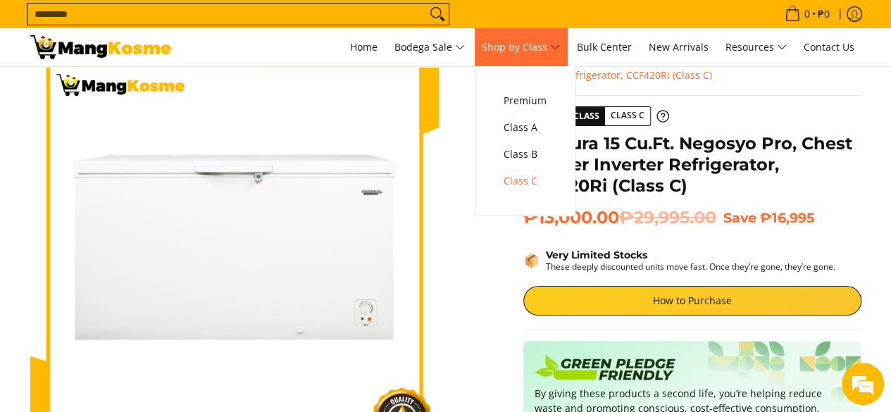
click at [531, 51] on span "Shop by Class" at bounding box center [521, 48] width 78 height 18
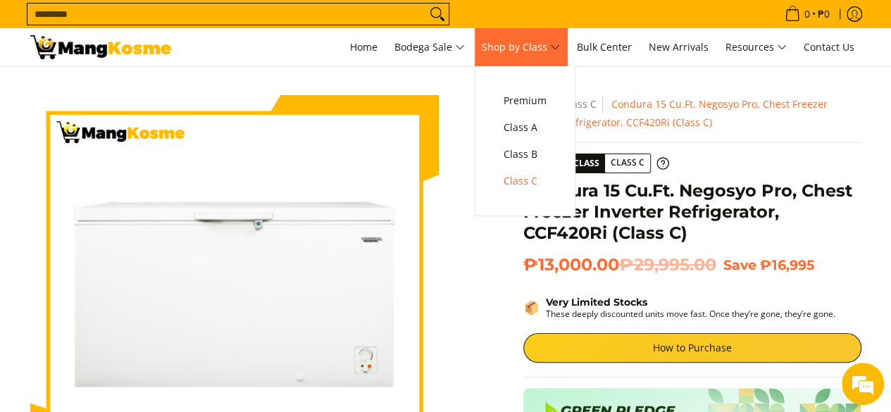
click at [534, 44] on span "Shop by Class" at bounding box center [521, 48] width 78 height 18
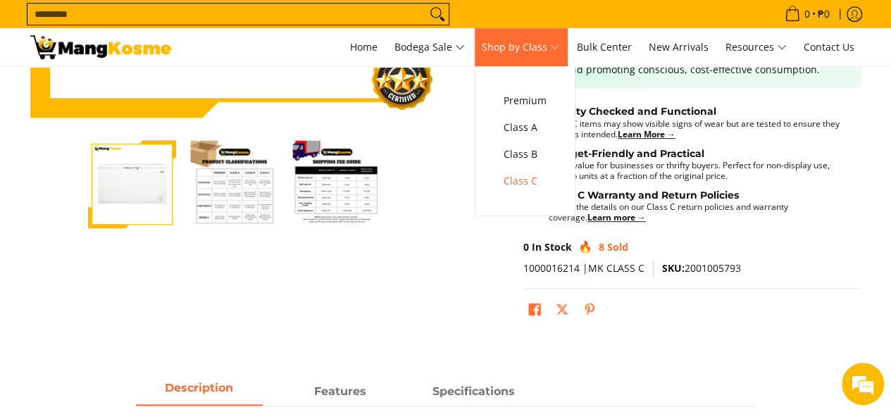
scroll to position [388, 0]
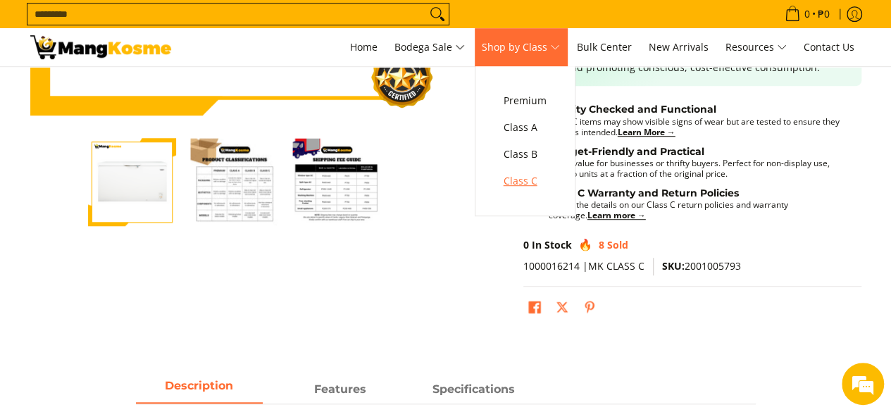
click at [538, 175] on span "Class C" at bounding box center [524, 182] width 43 height 18
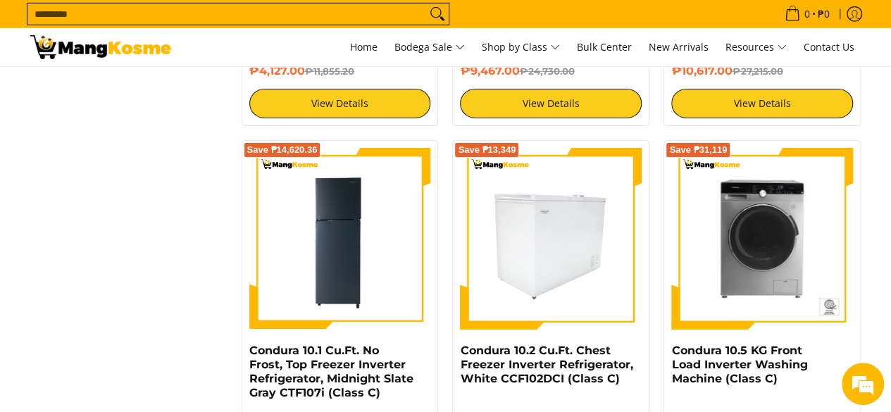
click at [570, 239] on img at bounding box center [551, 239] width 182 height 182
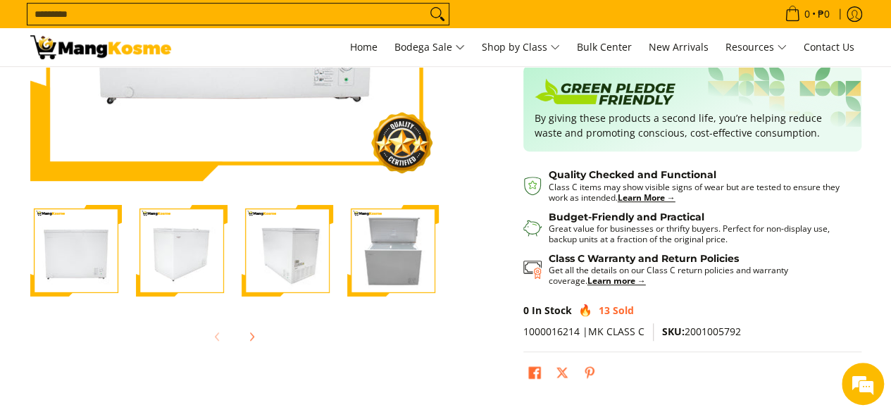
scroll to position [325, 0]
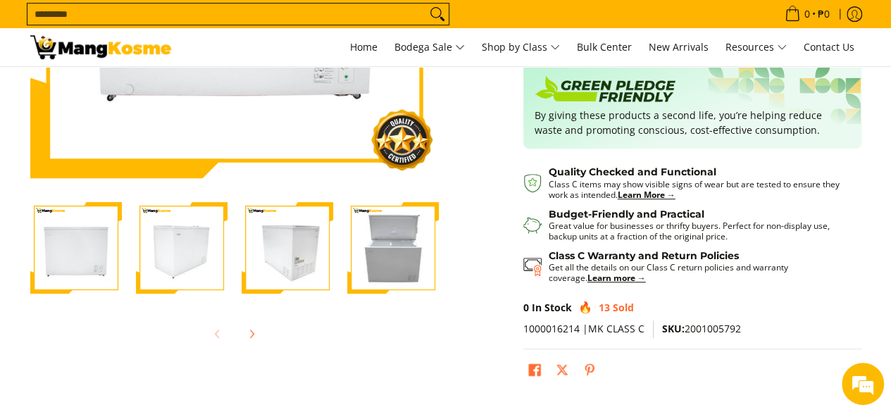
click at [83, 263] on img "Condura 10.2 Cu.Ft. Chest Freezer Inverter Refrigerator, White CCF102DCI (Class…" at bounding box center [76, 248] width 92 height 92
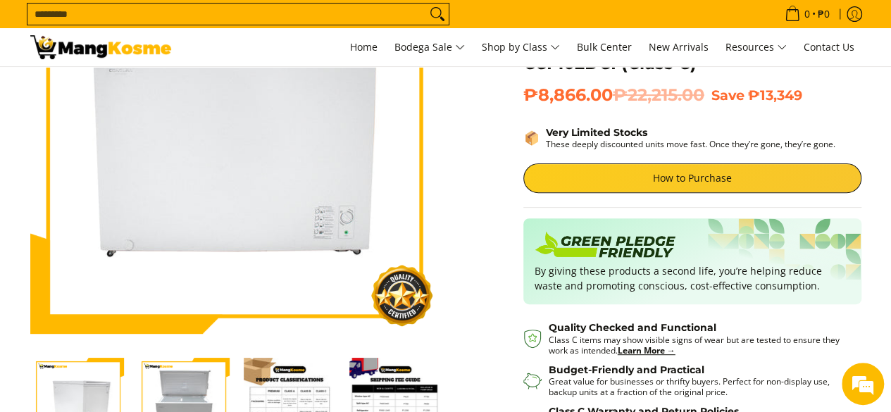
scroll to position [172, 0]
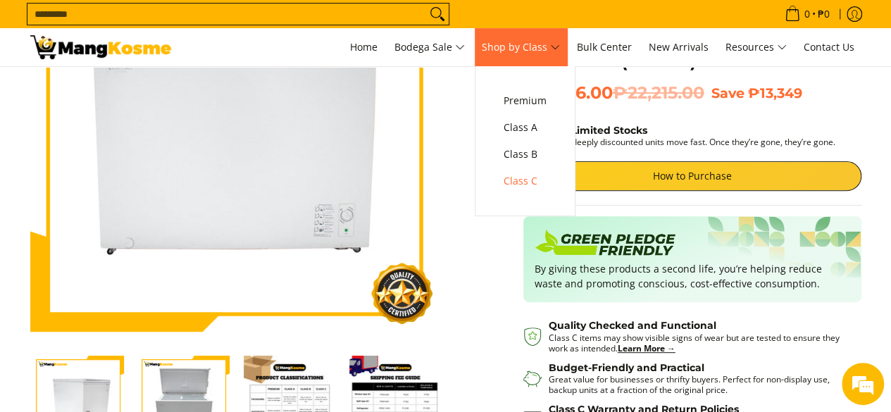
click at [518, 50] on span "Shop by Class" at bounding box center [521, 48] width 78 height 18
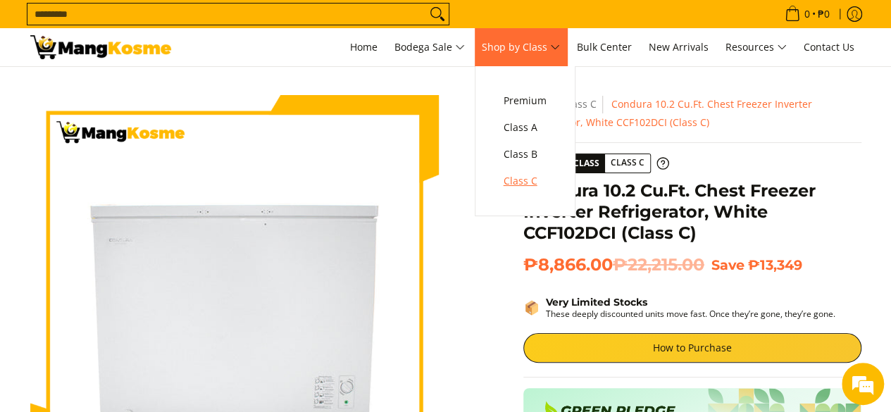
click at [528, 192] on link "Class C" at bounding box center [524, 181] width 57 height 27
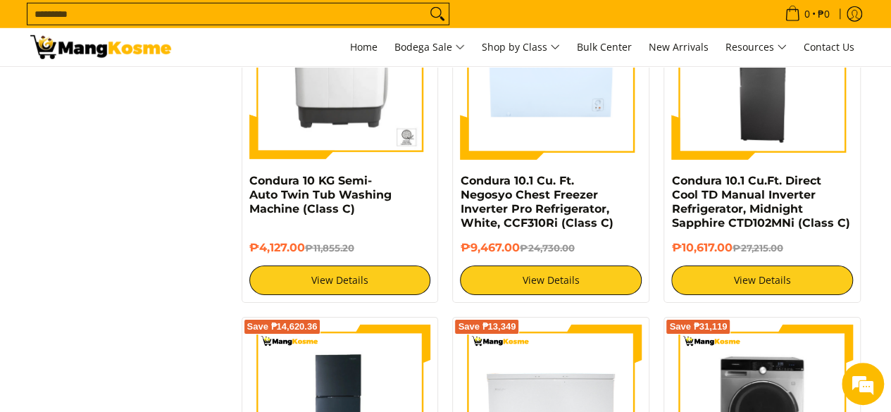
scroll to position [2094, 0]
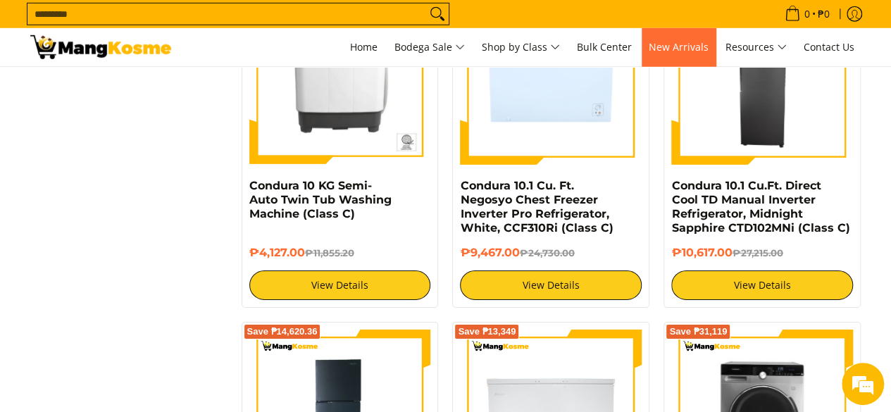
click at [686, 44] on span "New Arrivals" at bounding box center [679, 46] width 60 height 13
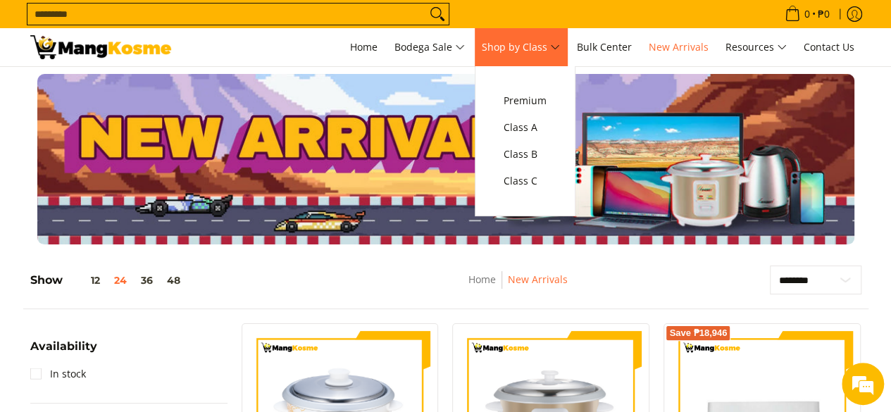
click at [532, 48] on span "Shop by Class" at bounding box center [521, 48] width 78 height 18
click at [535, 175] on span "Class C" at bounding box center [524, 182] width 43 height 18
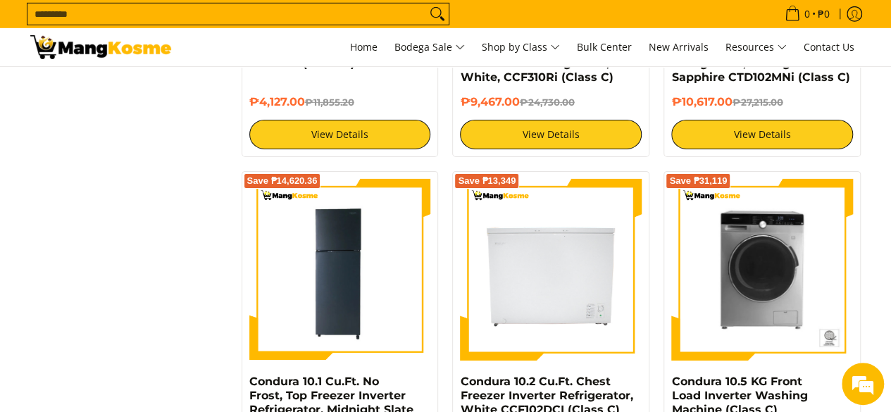
scroll to position [2244, 0]
